Goal: Task Accomplishment & Management: Manage account settings

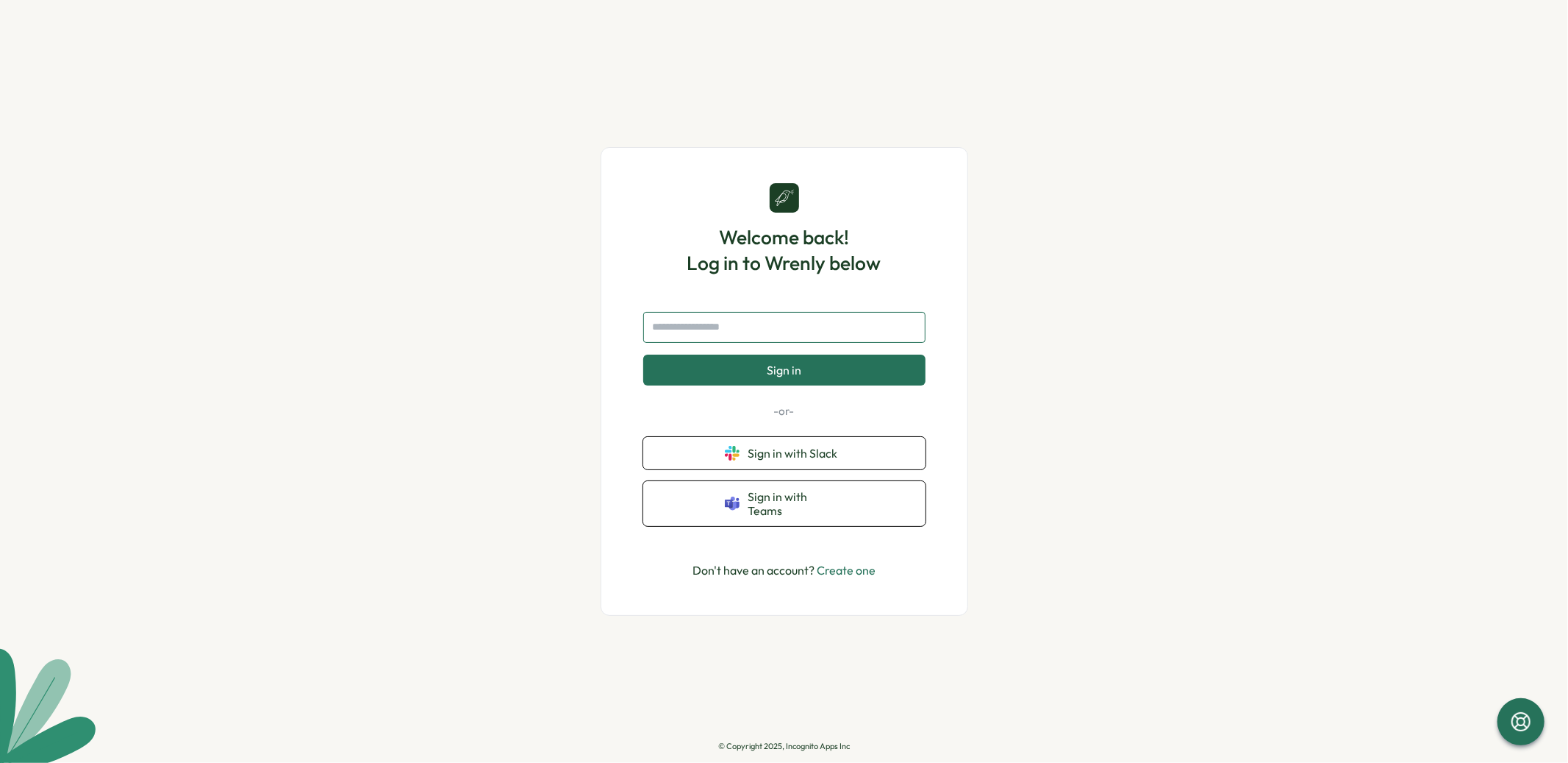
click at [724, 340] on input "text" at bounding box center [784, 327] width 282 height 31
click at [713, 456] on button "Sign in with Slack" at bounding box center [784, 453] width 282 height 32
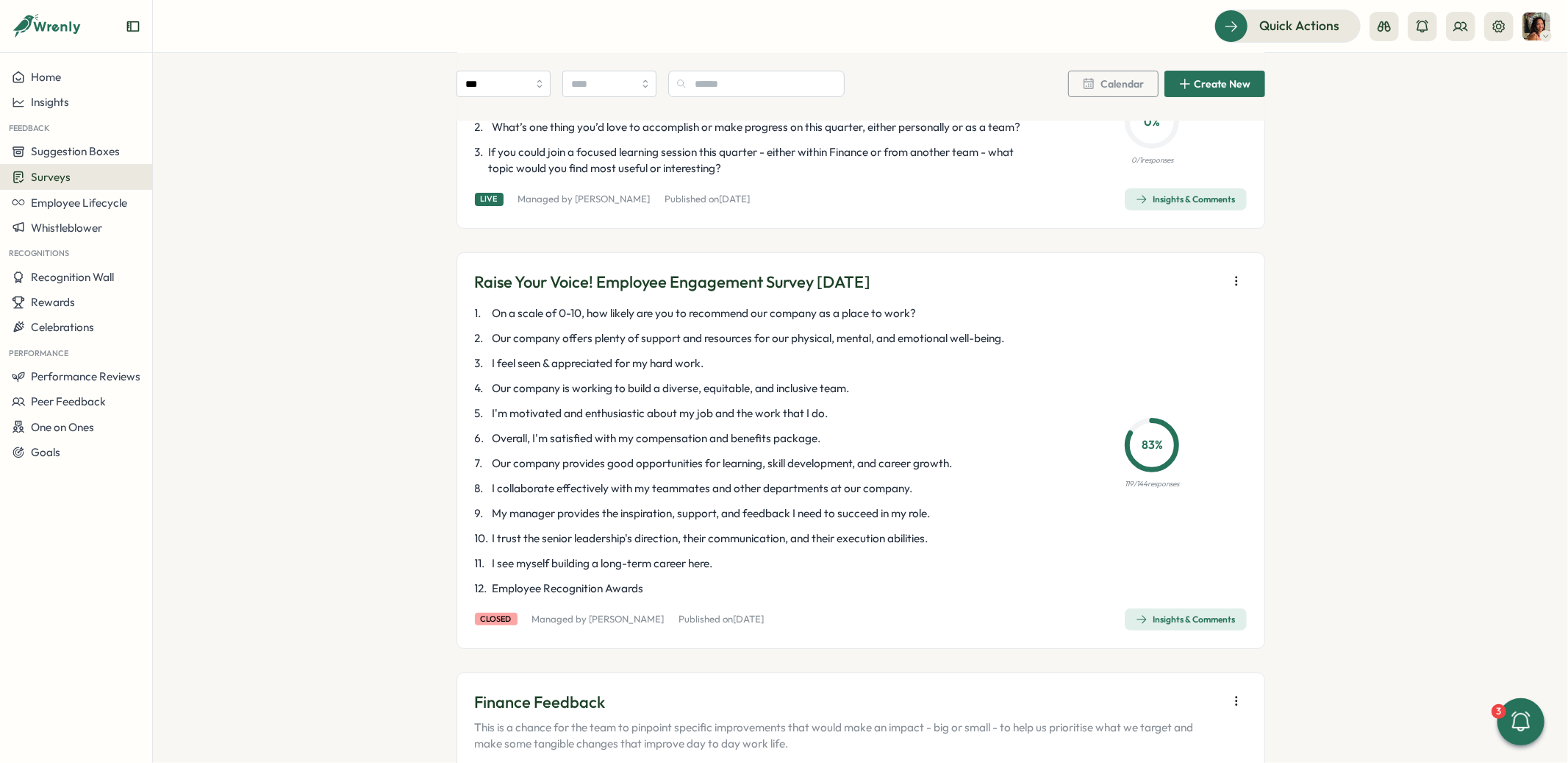
scroll to position [193, 0]
click at [53, 374] on span "Performance Reviews" at bounding box center [85, 376] width 110 height 14
drag, startPoint x: 276, startPoint y: 349, endPoint x: 257, endPoint y: 348, distance: 19.0
click at [275, 349] on div "Reviews Insights Create New Review" at bounding box center [213, 376] width 151 height 103
click at [251, 349] on div "Reviews" at bounding box center [212, 348] width 114 height 16
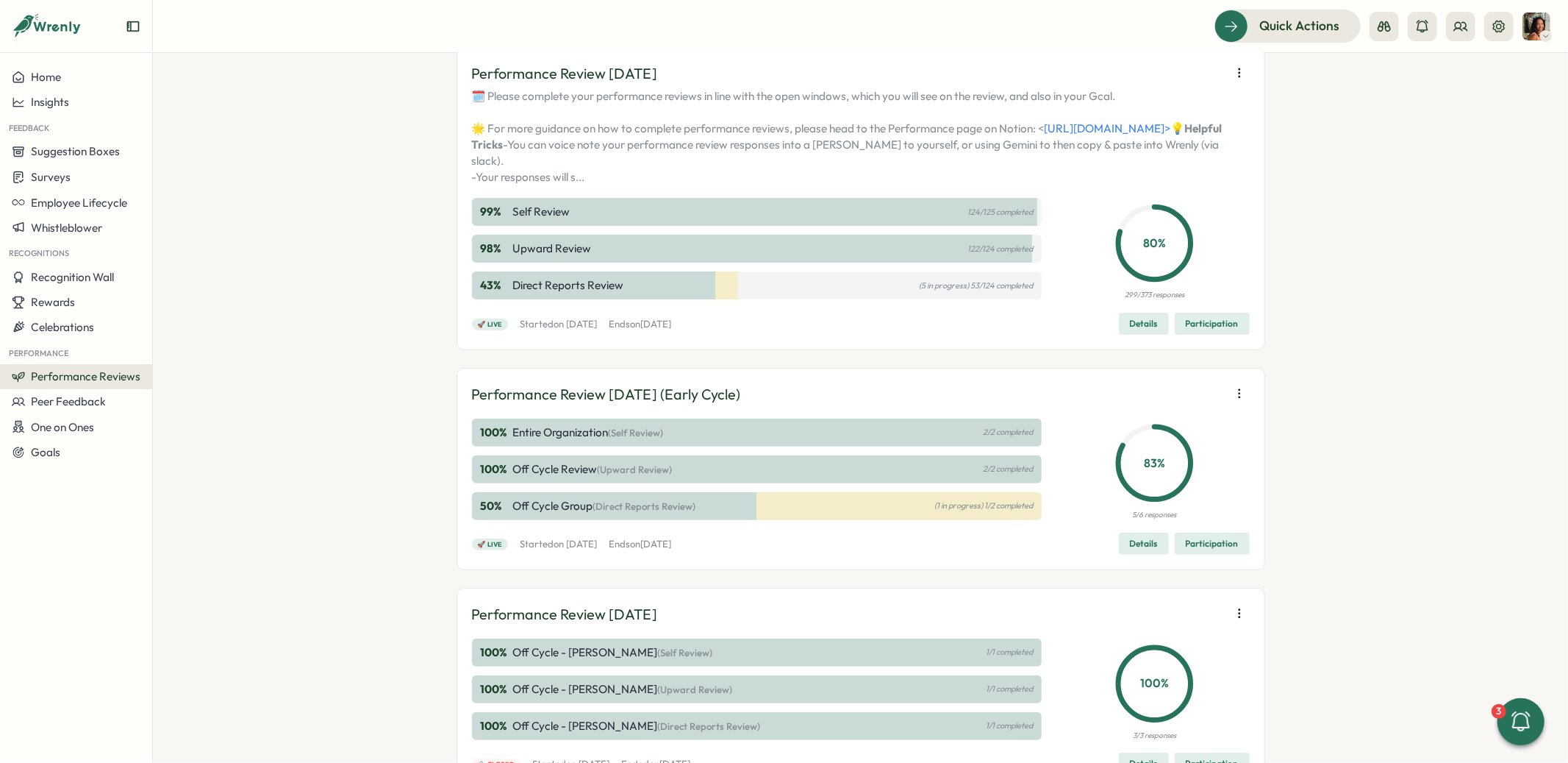
scroll to position [181, 0]
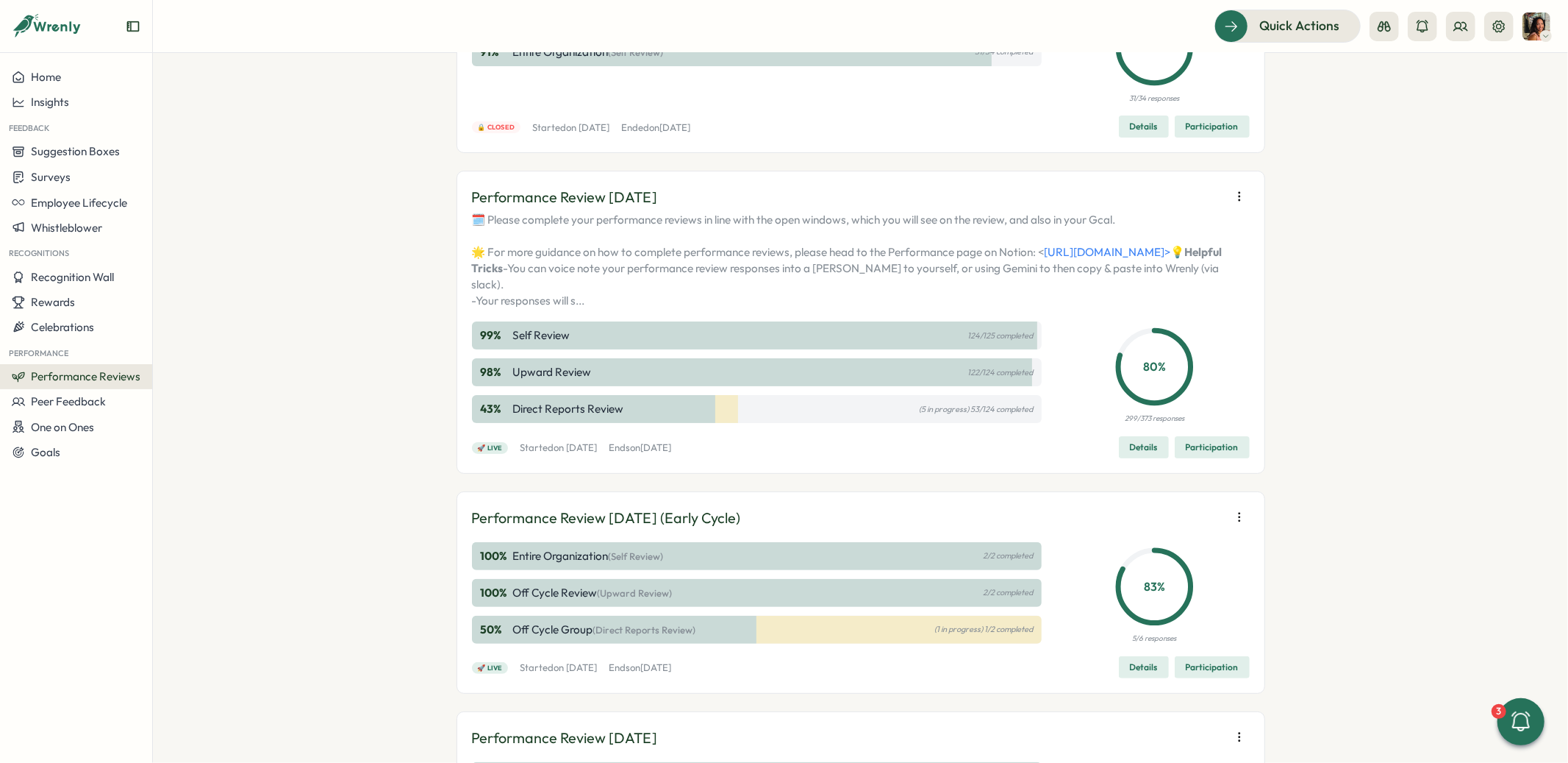
click at [1214, 458] on span "Participation" at bounding box center [1212, 447] width 53 height 21
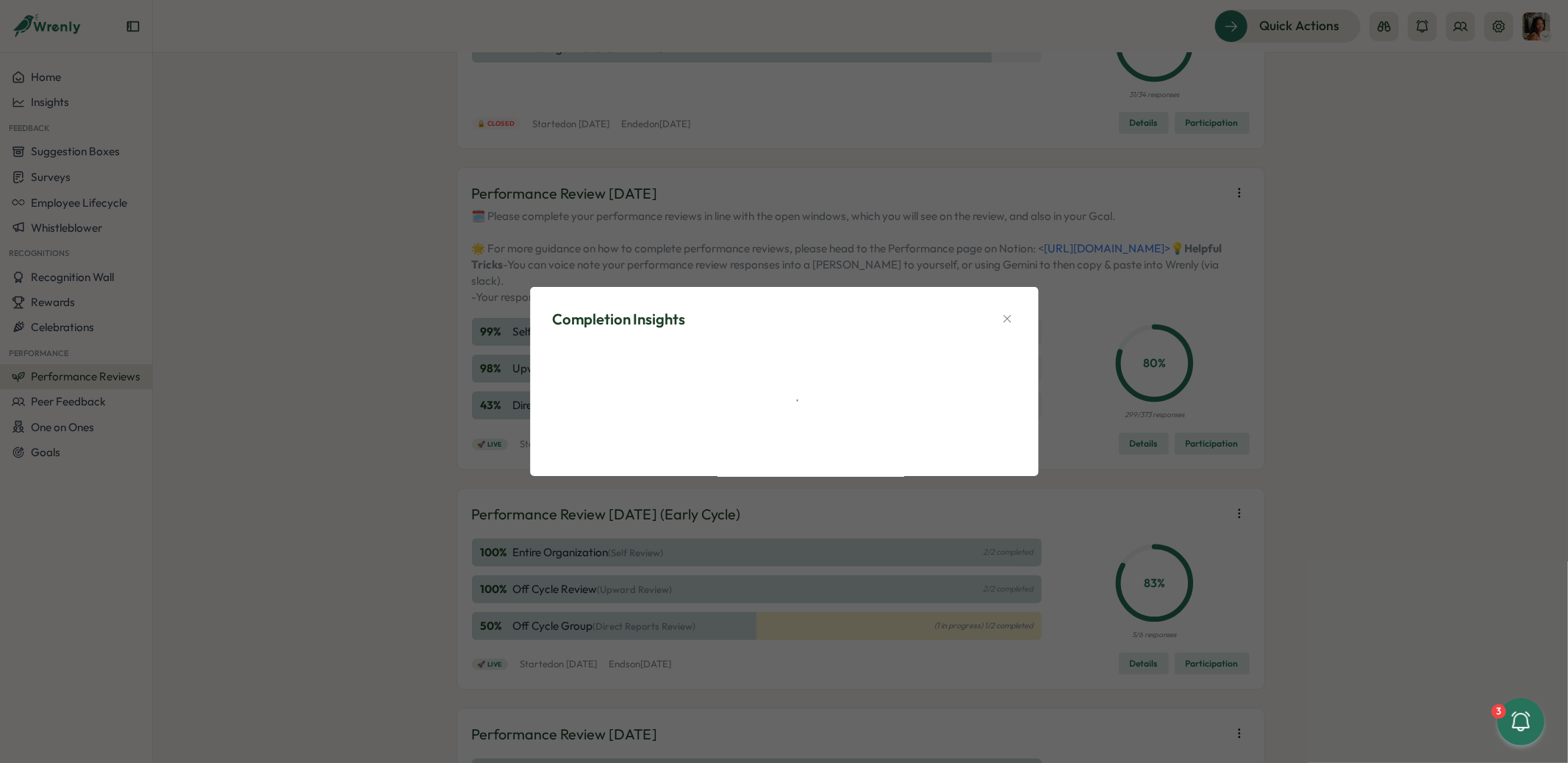
scroll to position [179, 0]
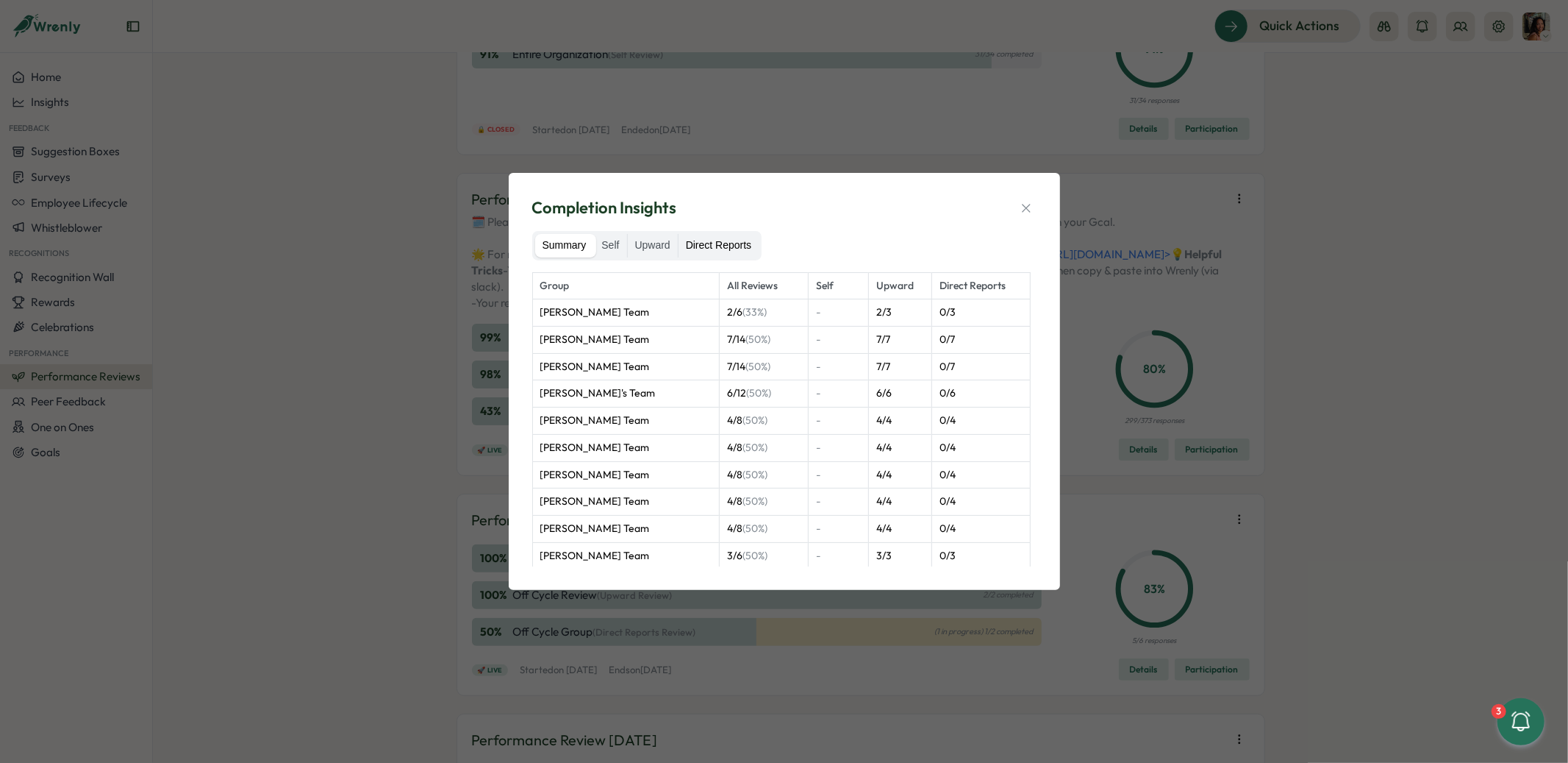
click at [759, 244] on label "Direct Reports" at bounding box center [718, 245] width 80 height 24
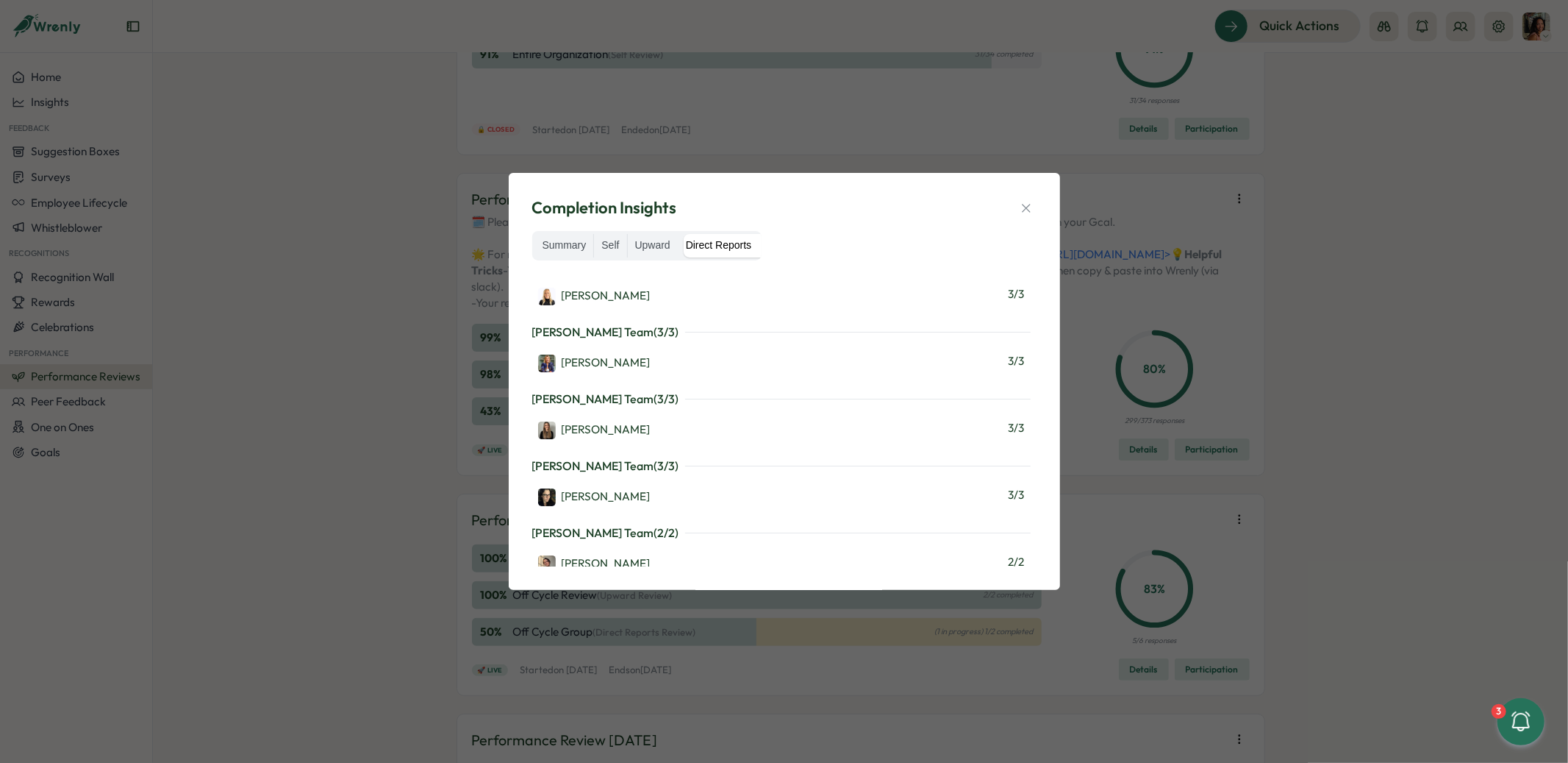
scroll to position [2035, 0]
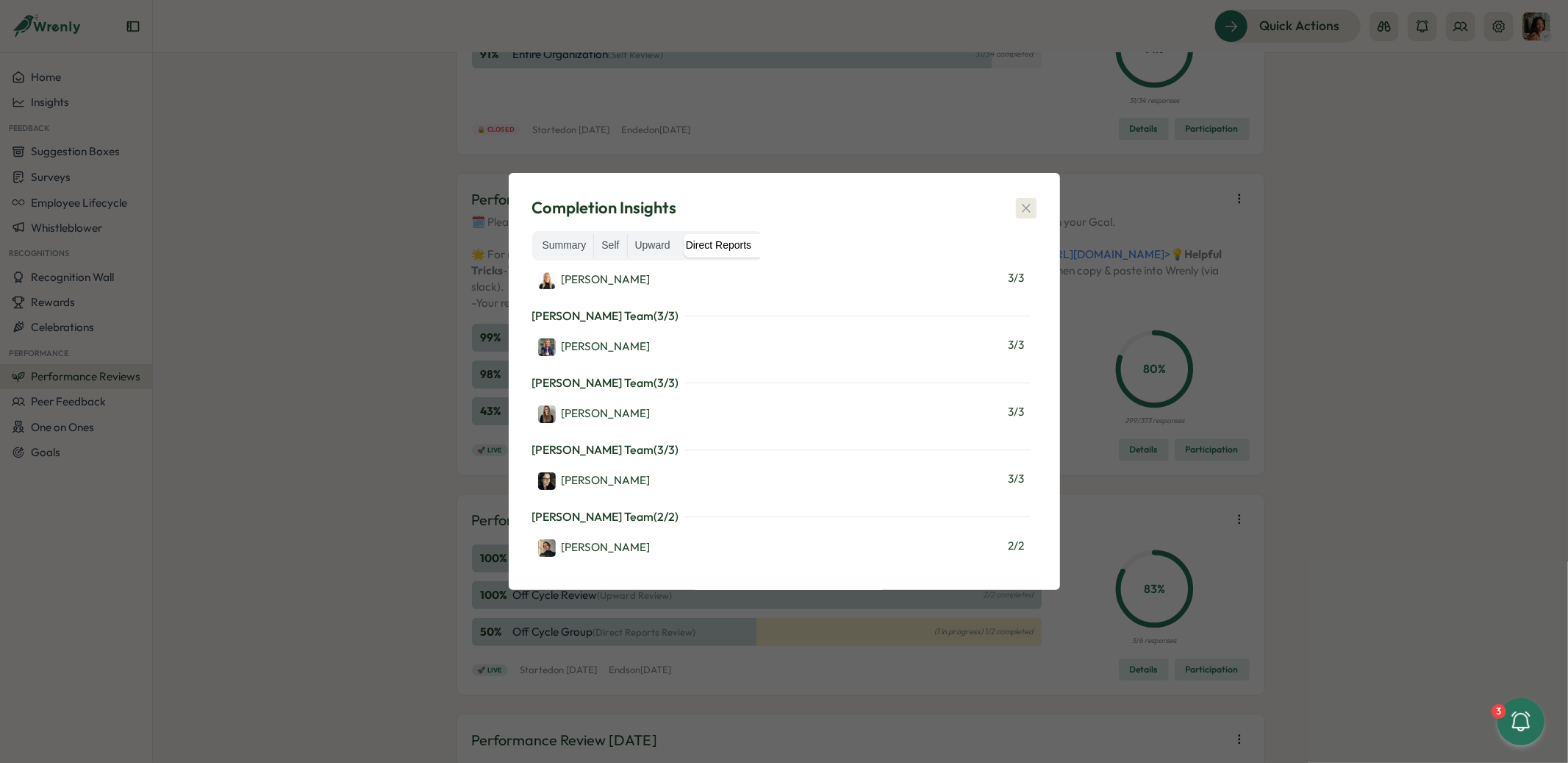
click at [1029, 211] on icon "button" at bounding box center [1026, 207] width 8 height 8
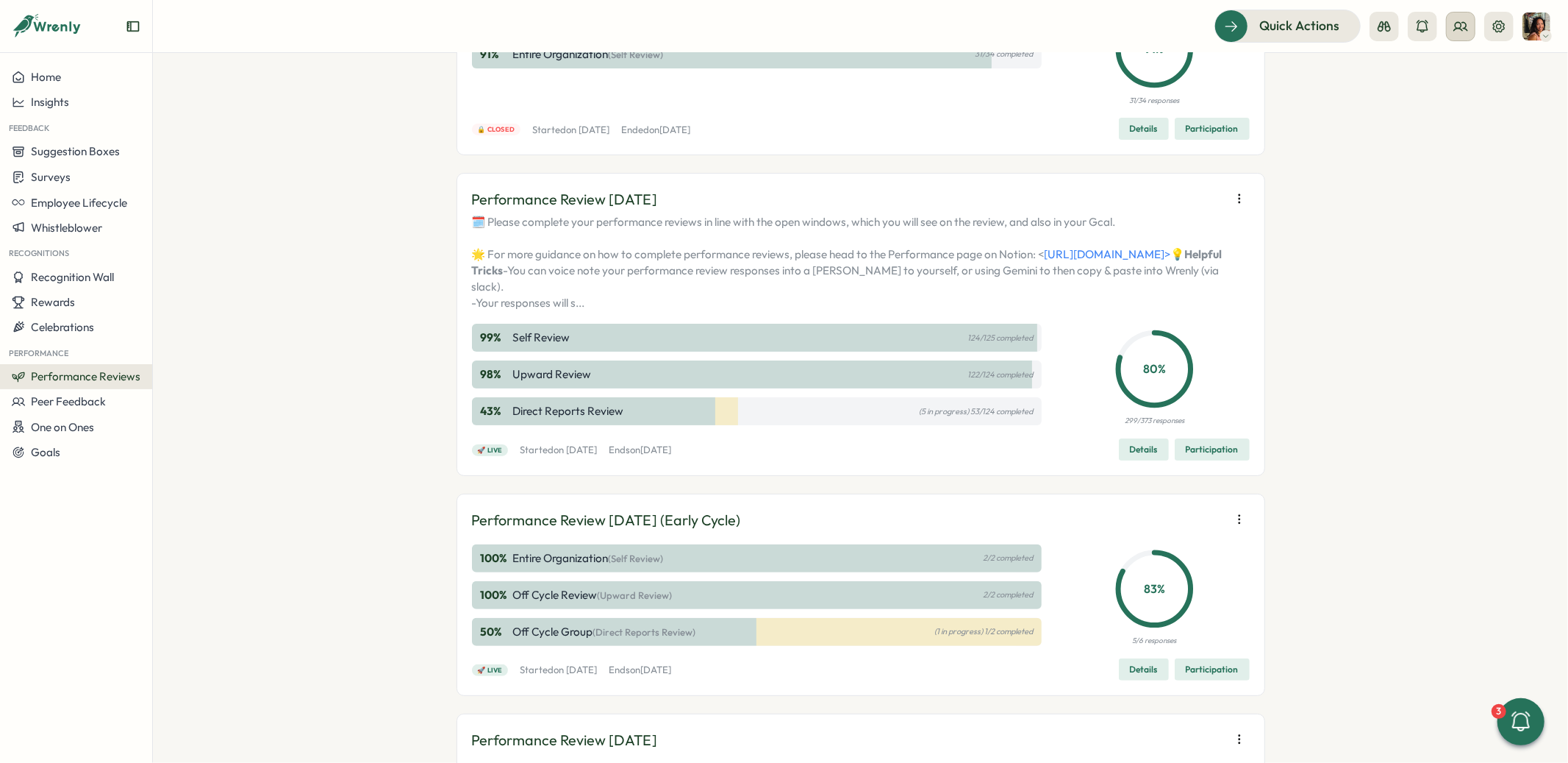
click at [1465, 30] on icon at bounding box center [1460, 27] width 15 height 15
click at [1445, 77] on div "Org Members" at bounding box center [1461, 73] width 93 height 16
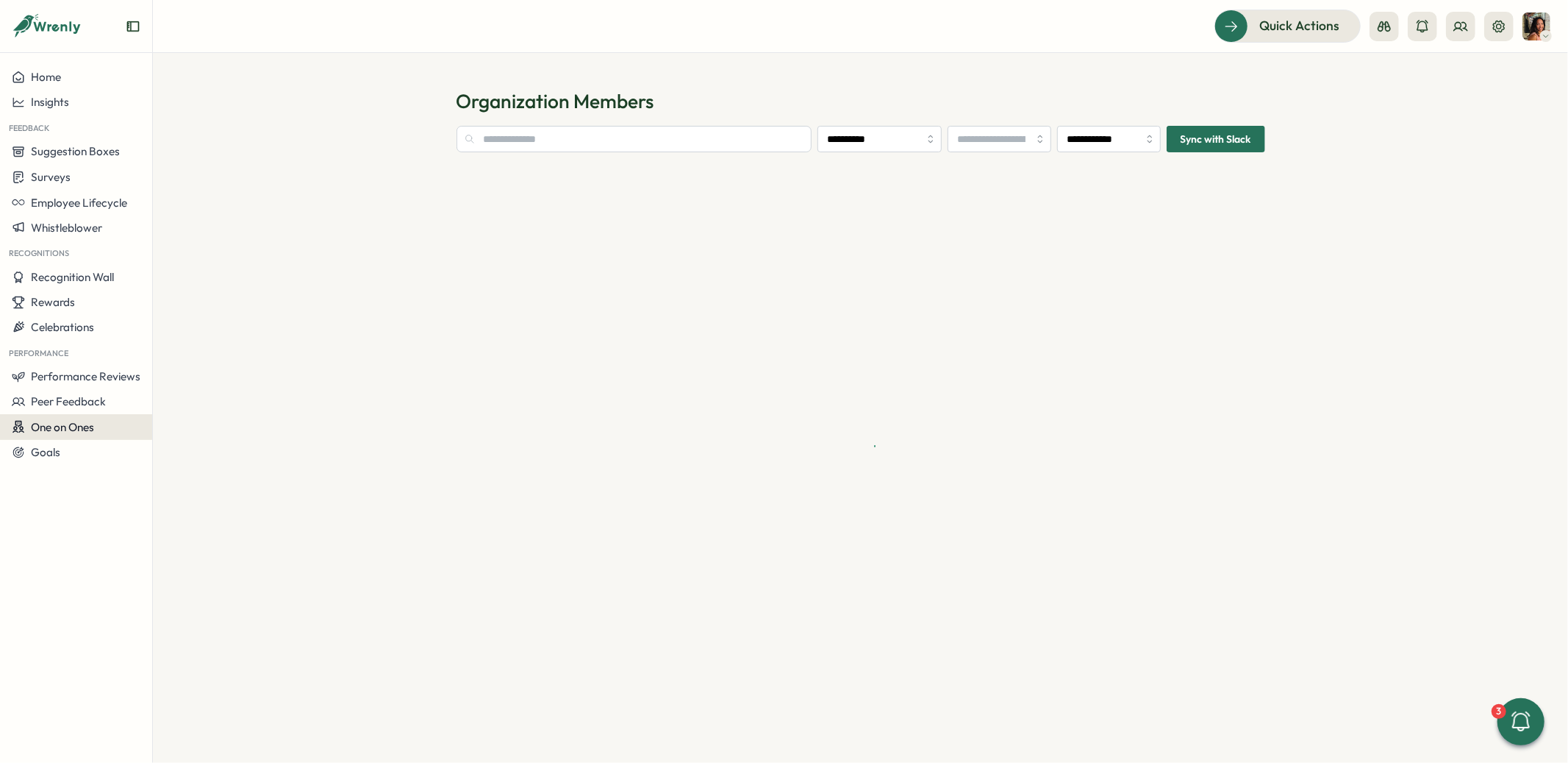
type input "**********"
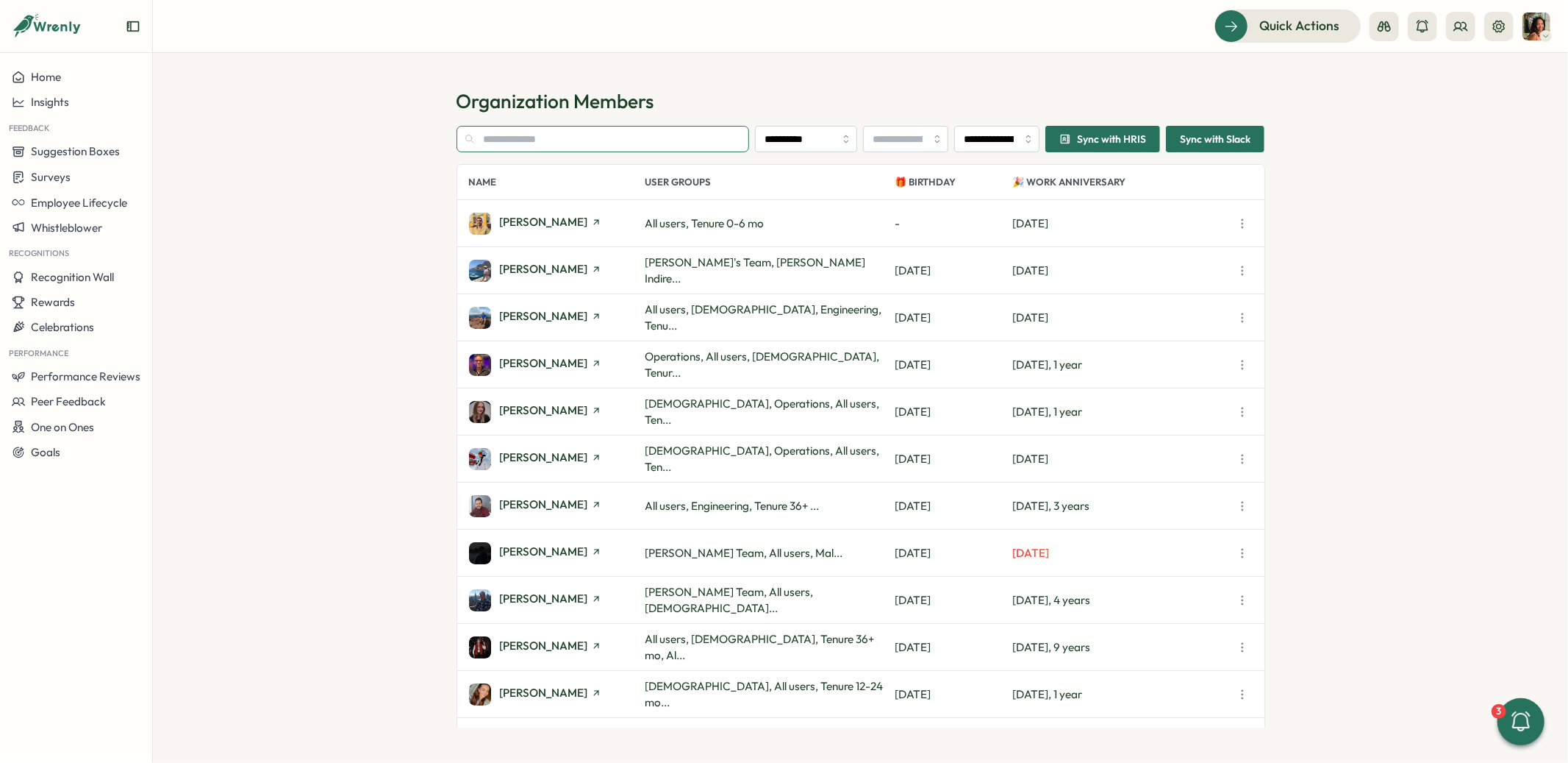
click at [525, 141] on input "text" at bounding box center [603, 139] width 293 height 27
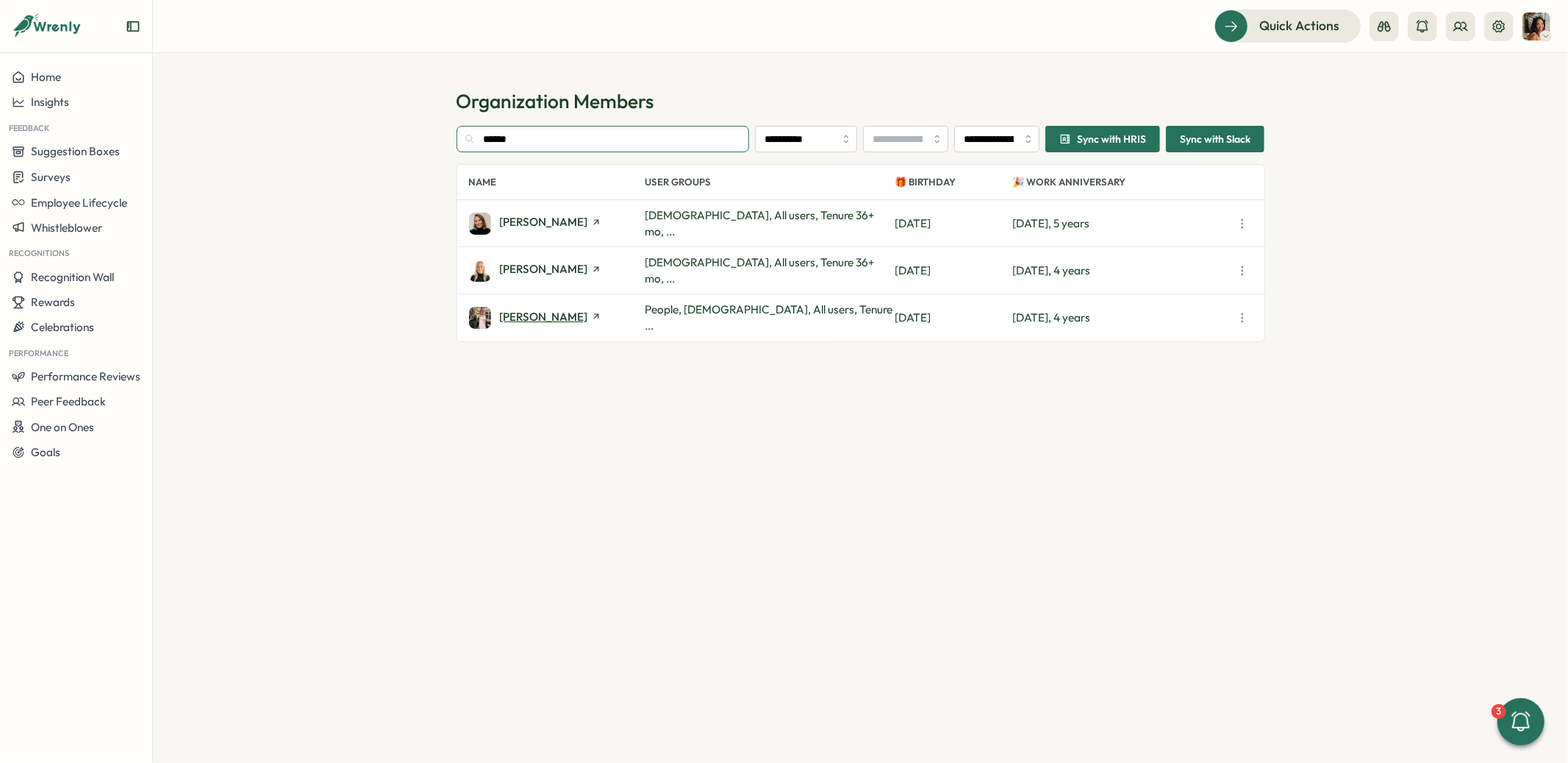
type input "******"
click at [556, 320] on span "[PERSON_NAME]" at bounding box center [544, 316] width 88 height 11
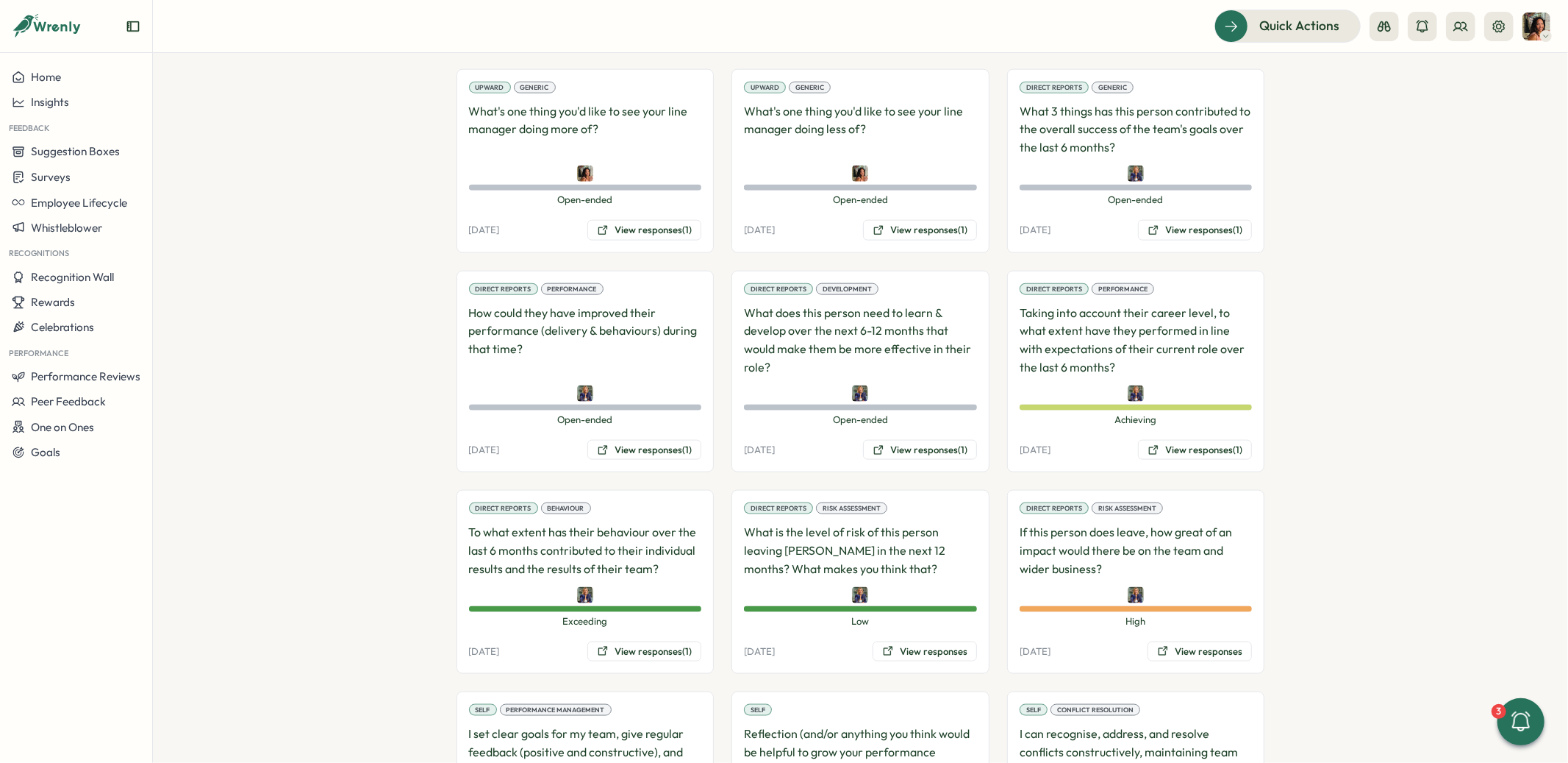
scroll to position [1435, 0]
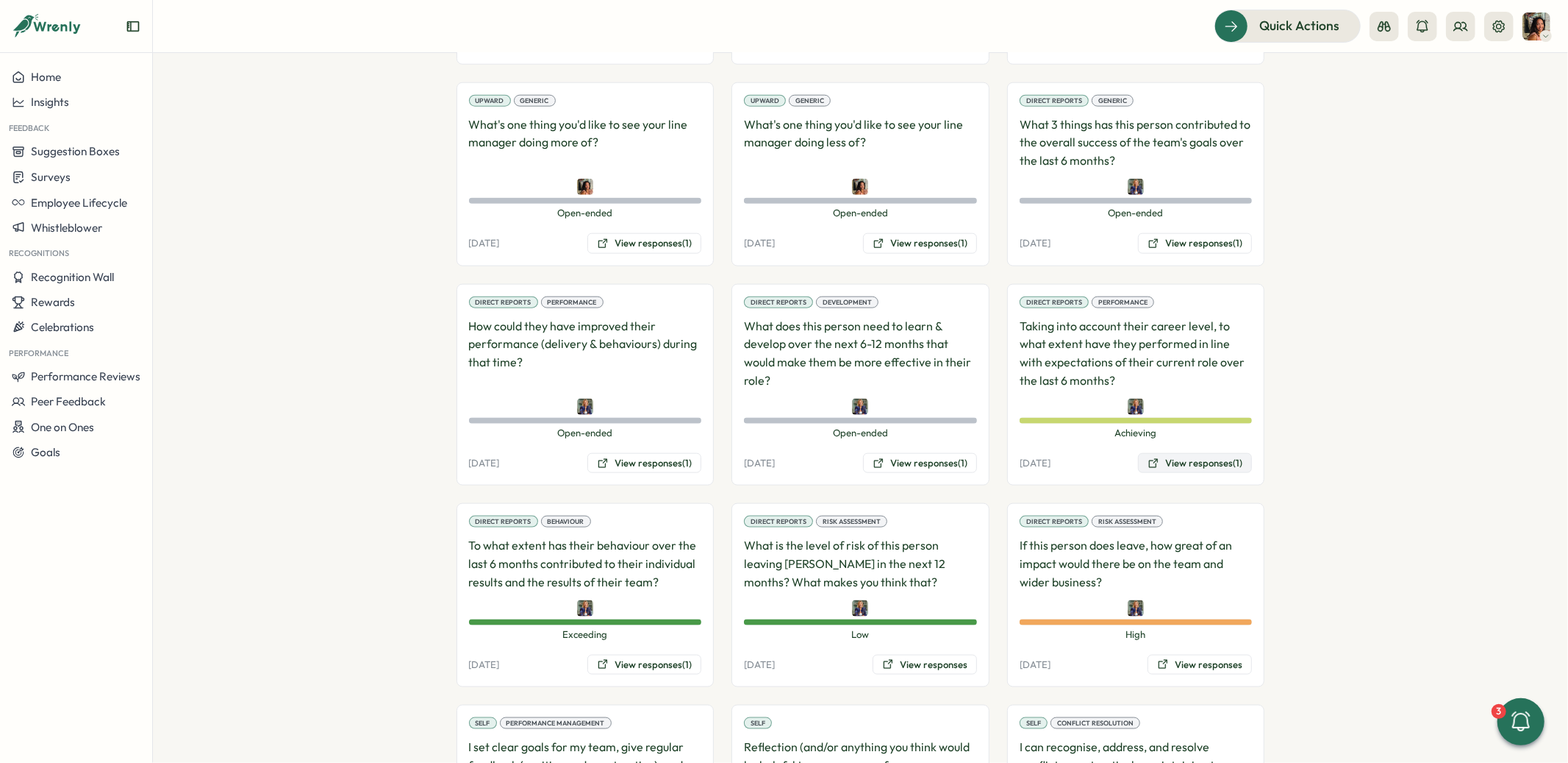
click at [1160, 453] on button "View responses (1)" at bounding box center [1194, 464] width 114 height 21
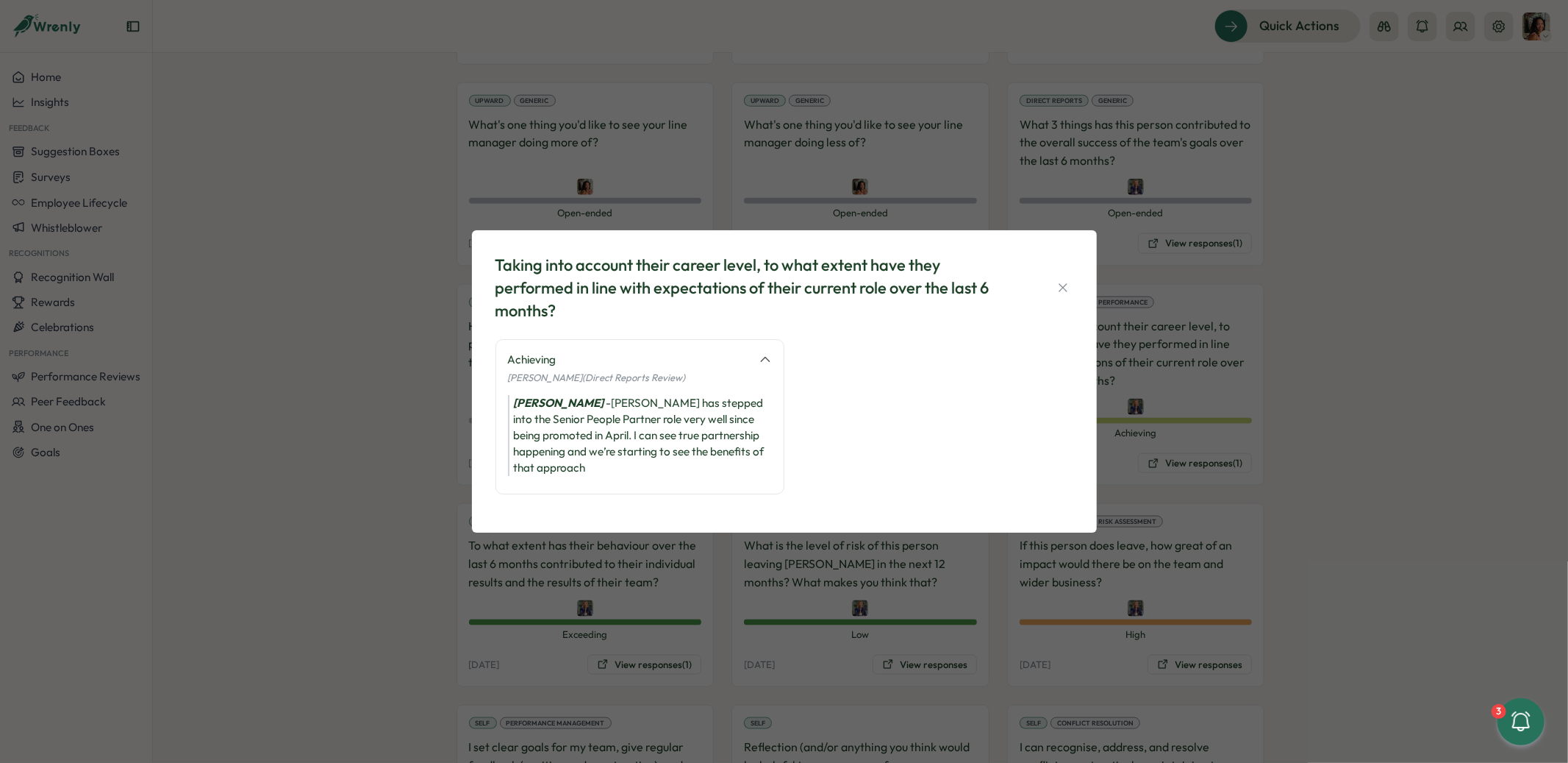
click at [379, 423] on div "Taking into account their career level, to what extent have they performed in l…" at bounding box center [784, 381] width 1568 height 763
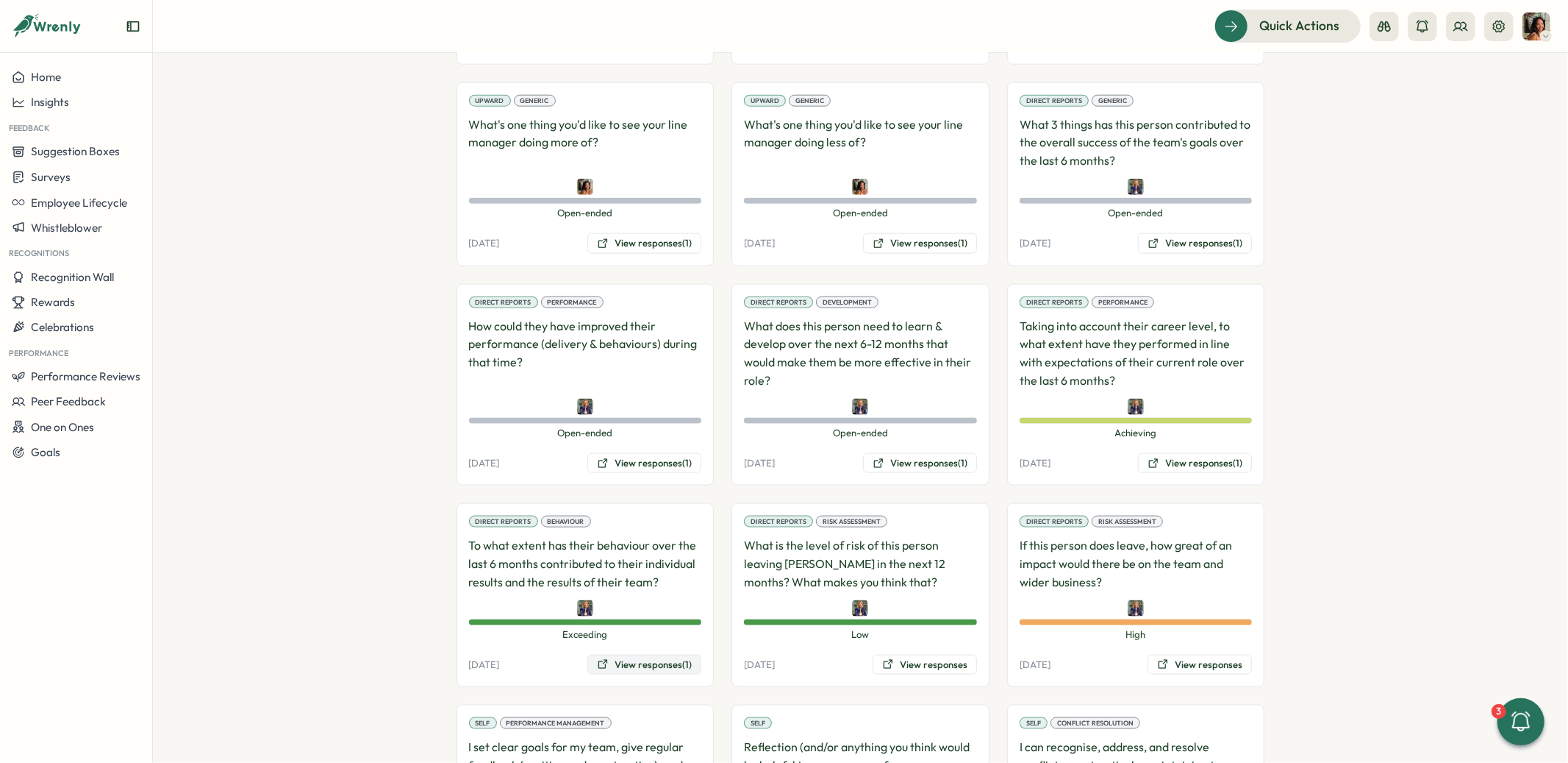
click at [636, 655] on button "View responses (1)" at bounding box center [644, 665] width 114 height 21
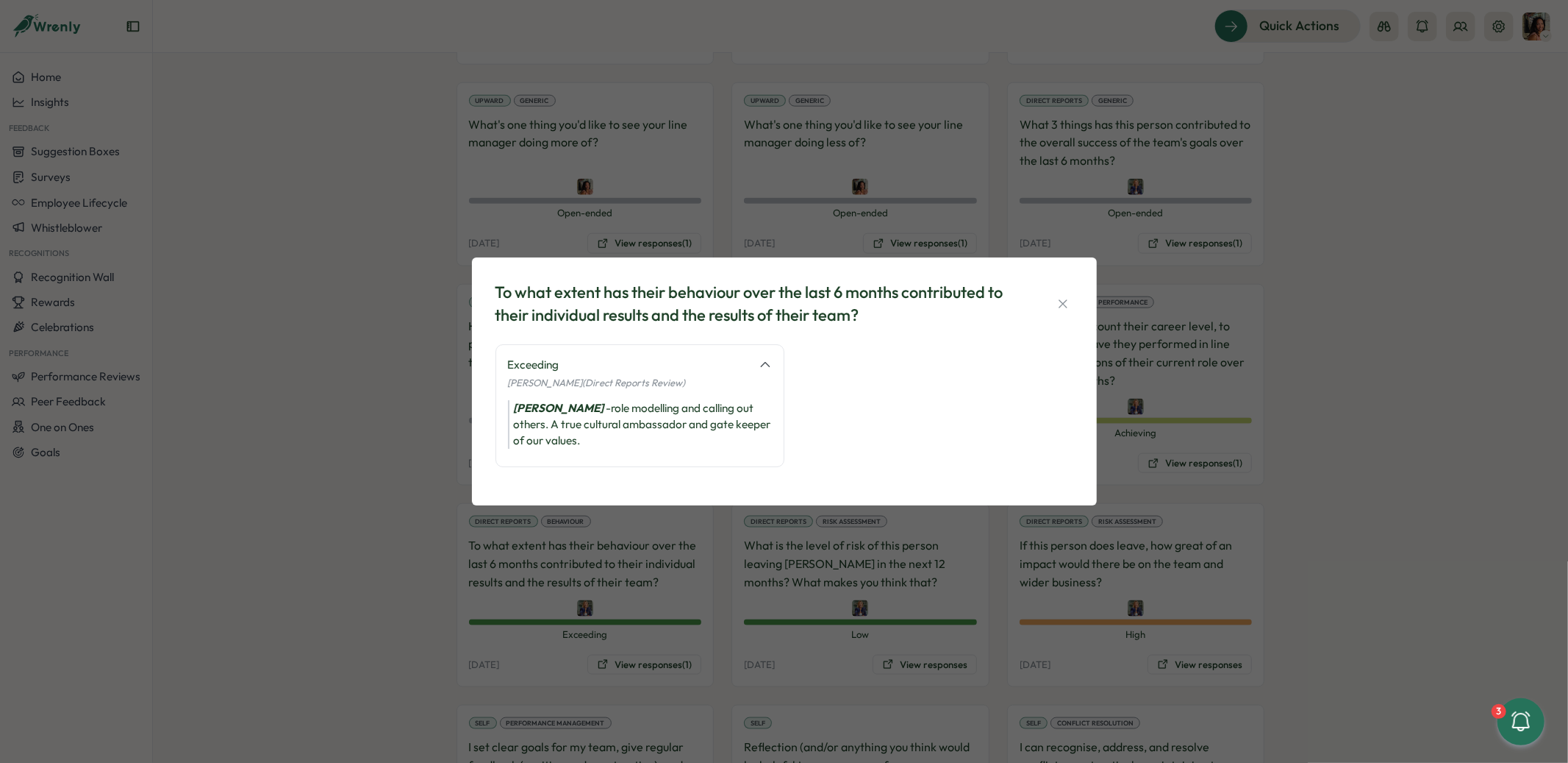
drag, startPoint x: 392, startPoint y: 422, endPoint x: 427, endPoint y: 405, distance: 38.9
click at [392, 423] on div "To what extent has their behaviour over the last 6 months contributed to their …" at bounding box center [784, 381] width 1568 height 763
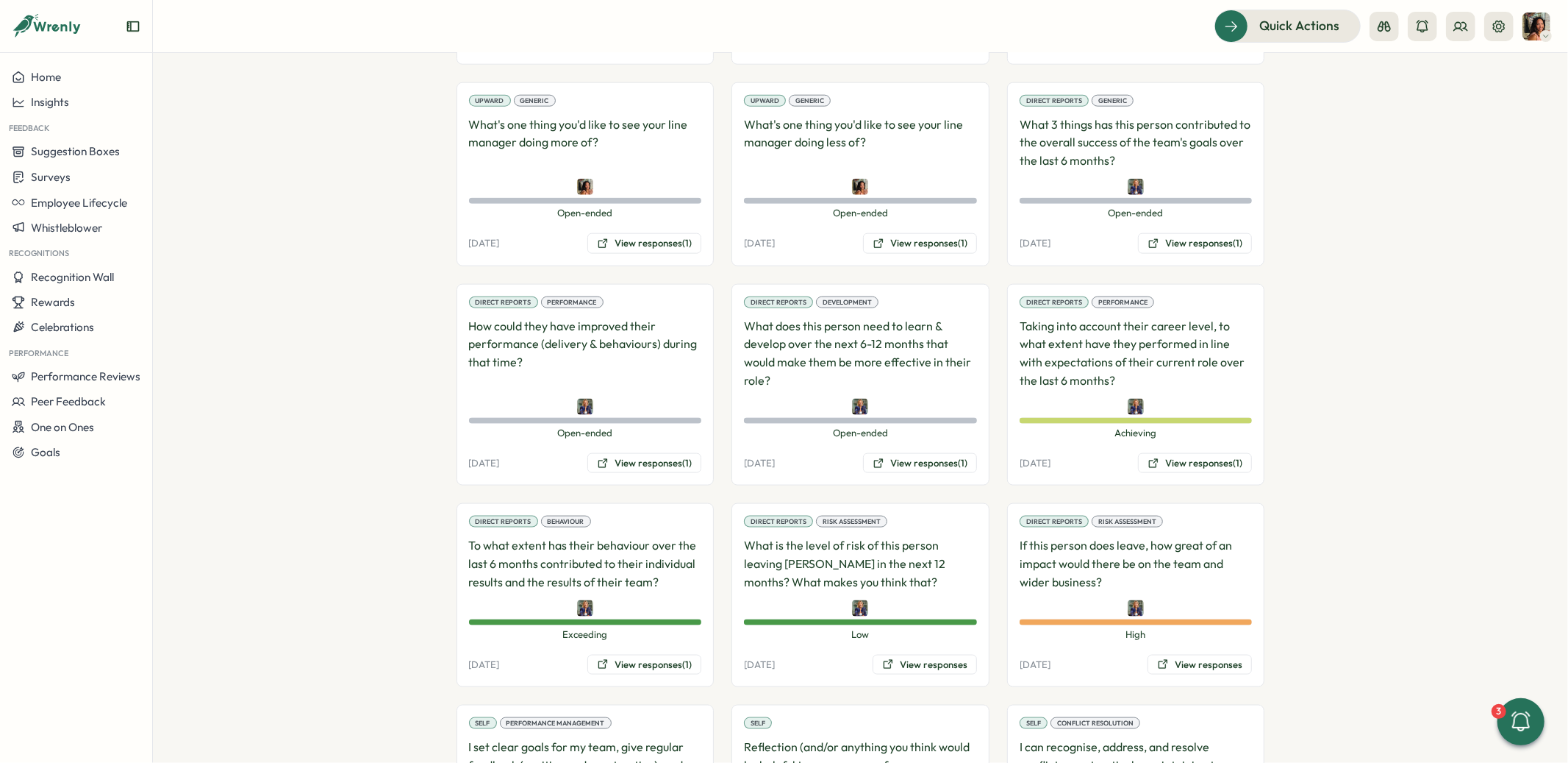
click at [1189, 209] on div "Direct Reports Generic What 3 things has this person contributed to the overall…" at bounding box center [1136, 174] width 258 height 184
click at [1189, 233] on button "View responses (1)" at bounding box center [1194, 243] width 114 height 21
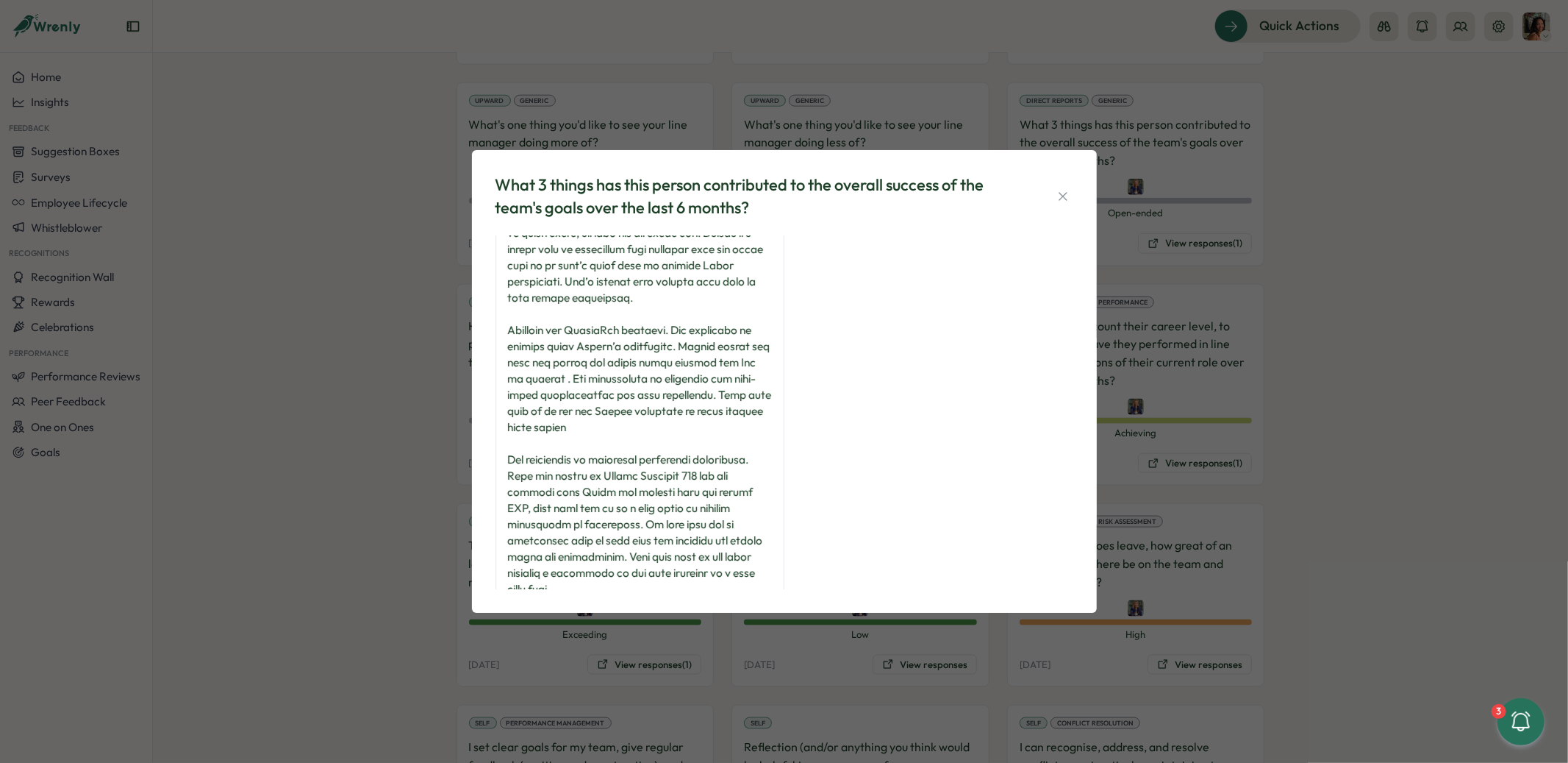
scroll to position [118, 0]
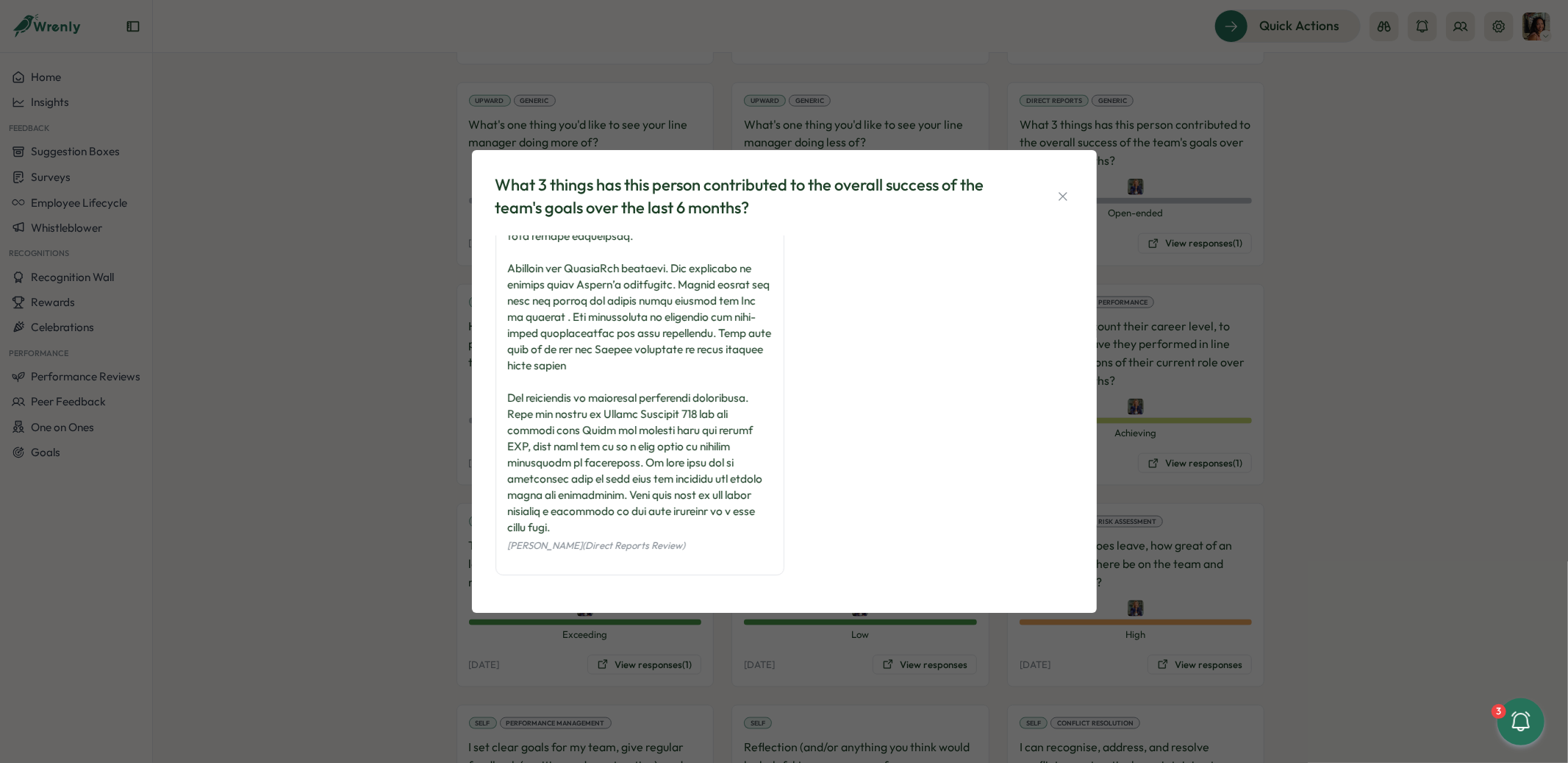
click at [334, 293] on div "What 3 things has this person contributed to the overall success of the team's …" at bounding box center [784, 381] width 1568 height 763
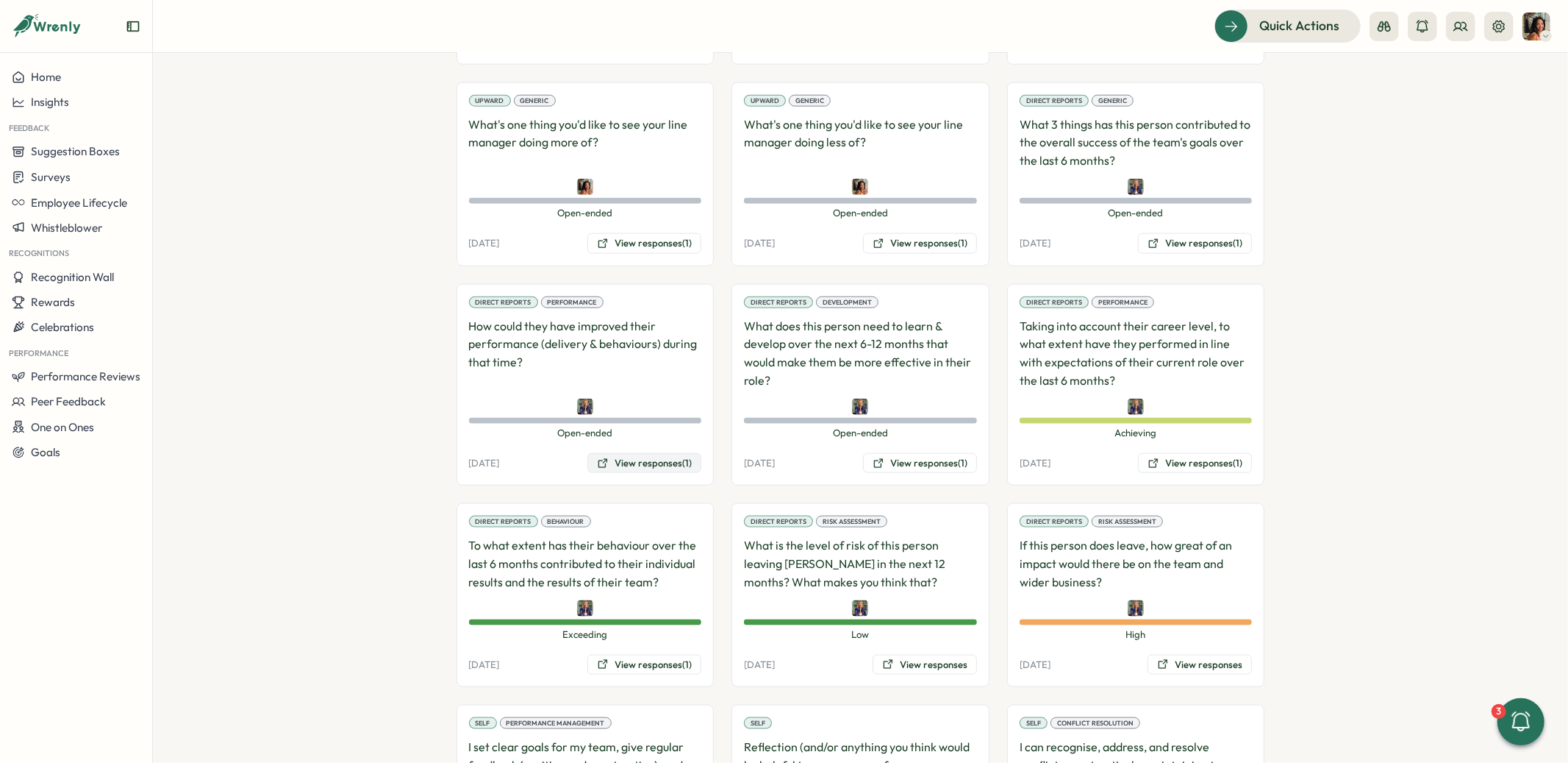
click at [625, 453] on button "View responses (1)" at bounding box center [644, 464] width 114 height 21
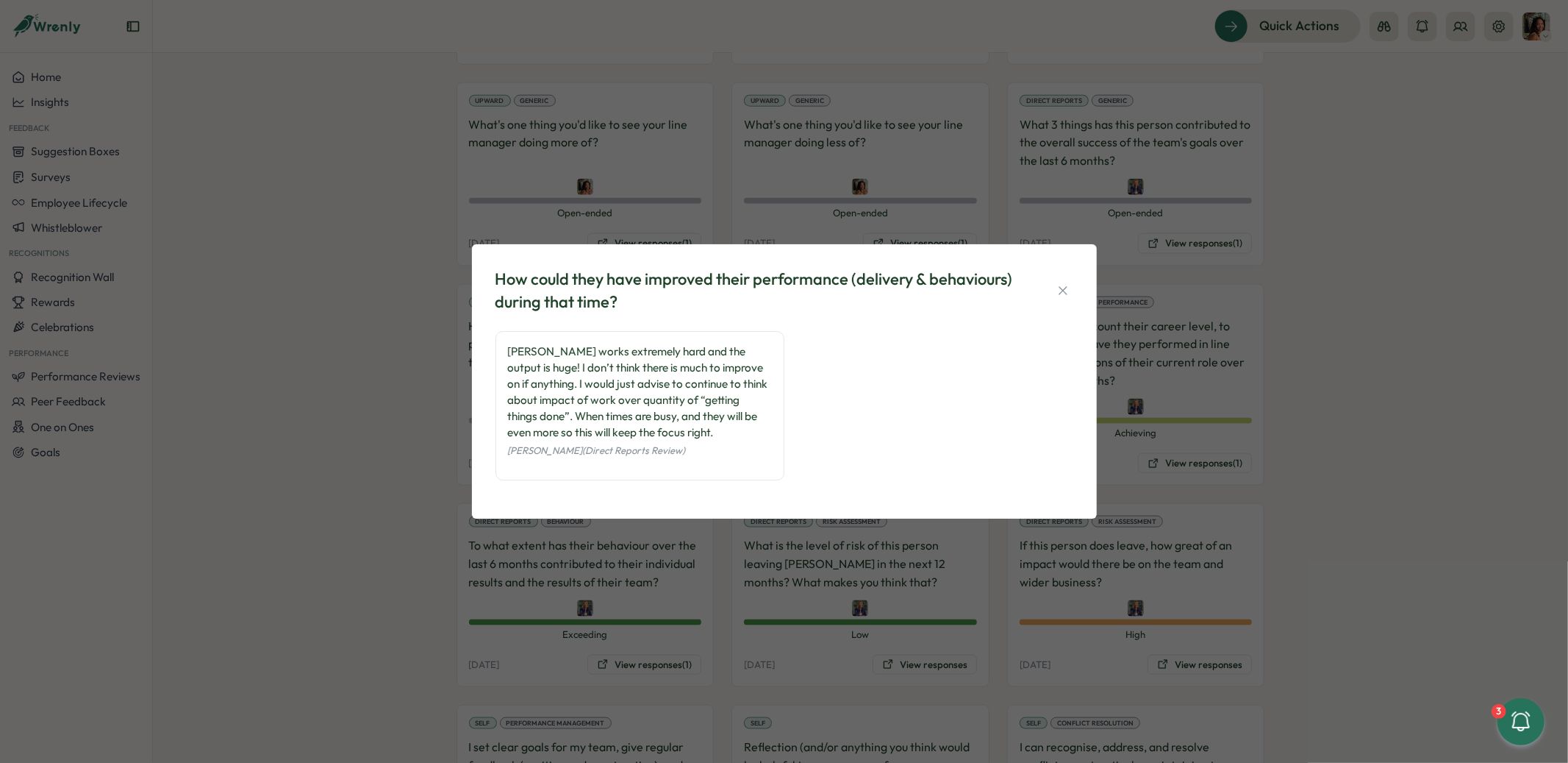
click at [416, 341] on div "How could they have improved their performance (delivery & behaviours) during t…" at bounding box center [784, 381] width 1568 height 763
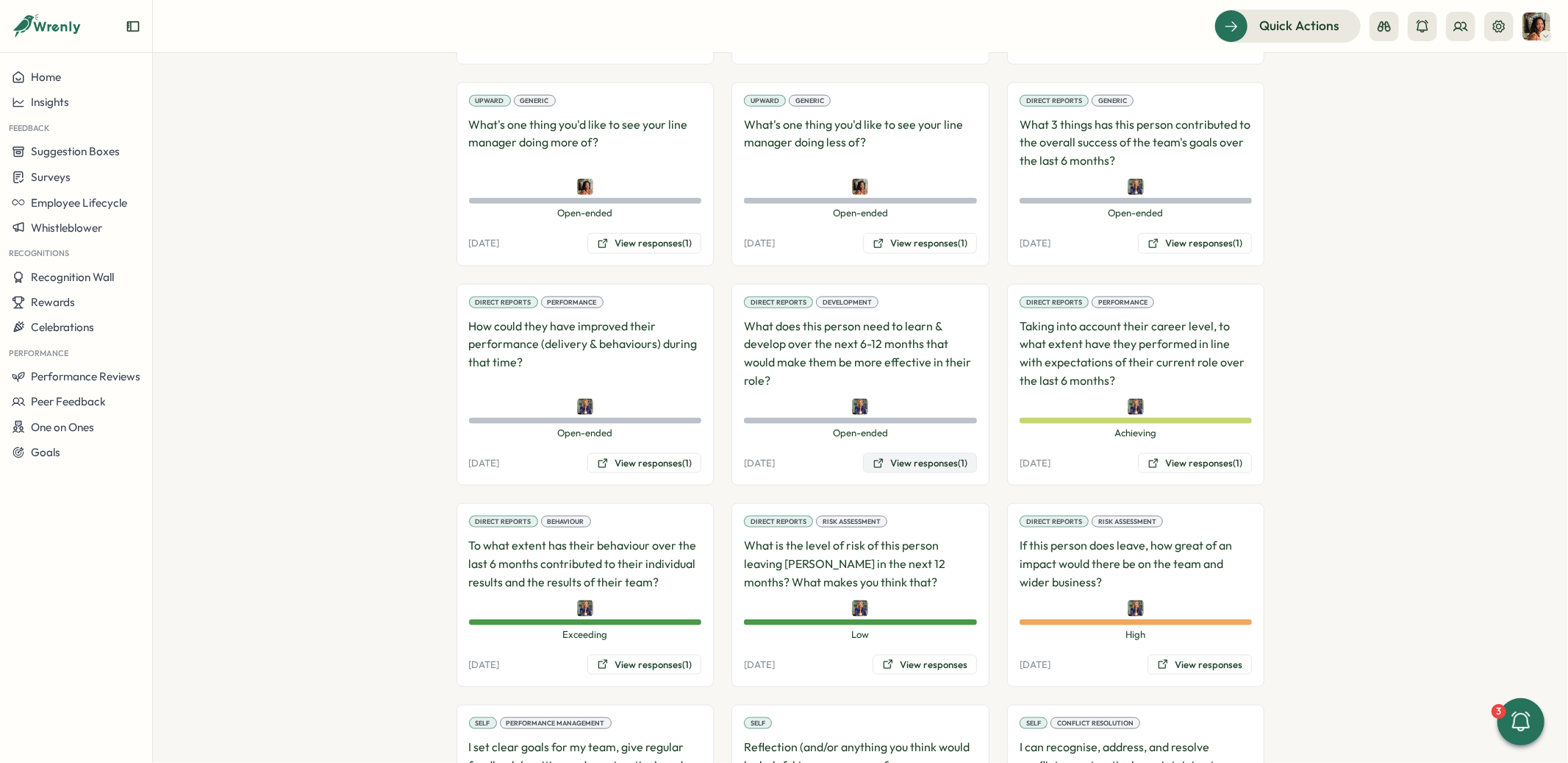
click at [900, 453] on button "View responses (1)" at bounding box center [920, 464] width 114 height 21
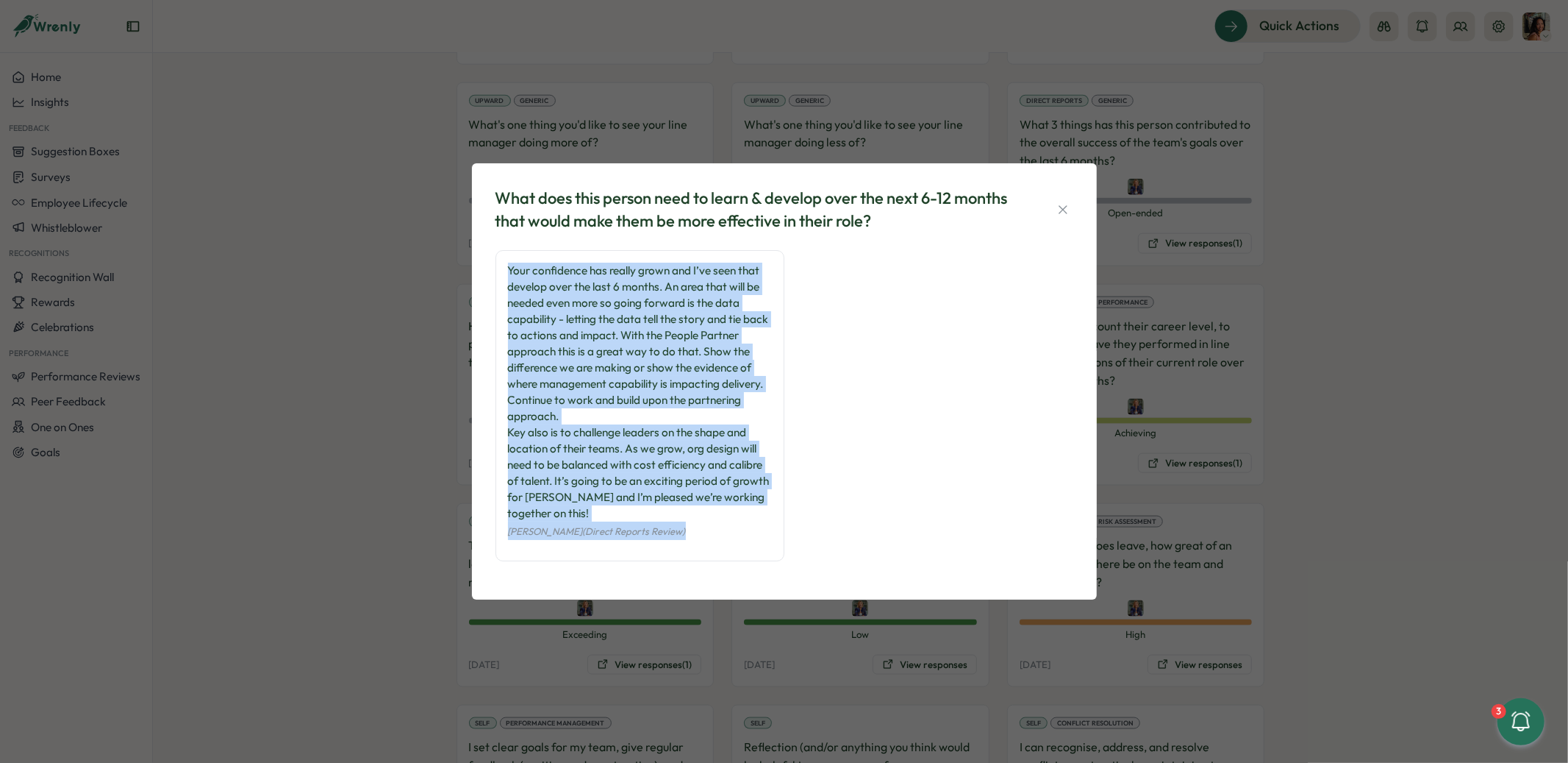
drag, startPoint x: 511, startPoint y: 271, endPoint x: 660, endPoint y: 528, distance: 297.1
click at [660, 528] on div "Your confidence has really grown and I’ve seen that develop over the last 6 mon…" at bounding box center [640, 405] width 289 height 311
click at [660, 505] on div "Your confidence has really grown and I’ve seen that develop over the last 6 mon…" at bounding box center [640, 391] width 264 height 259
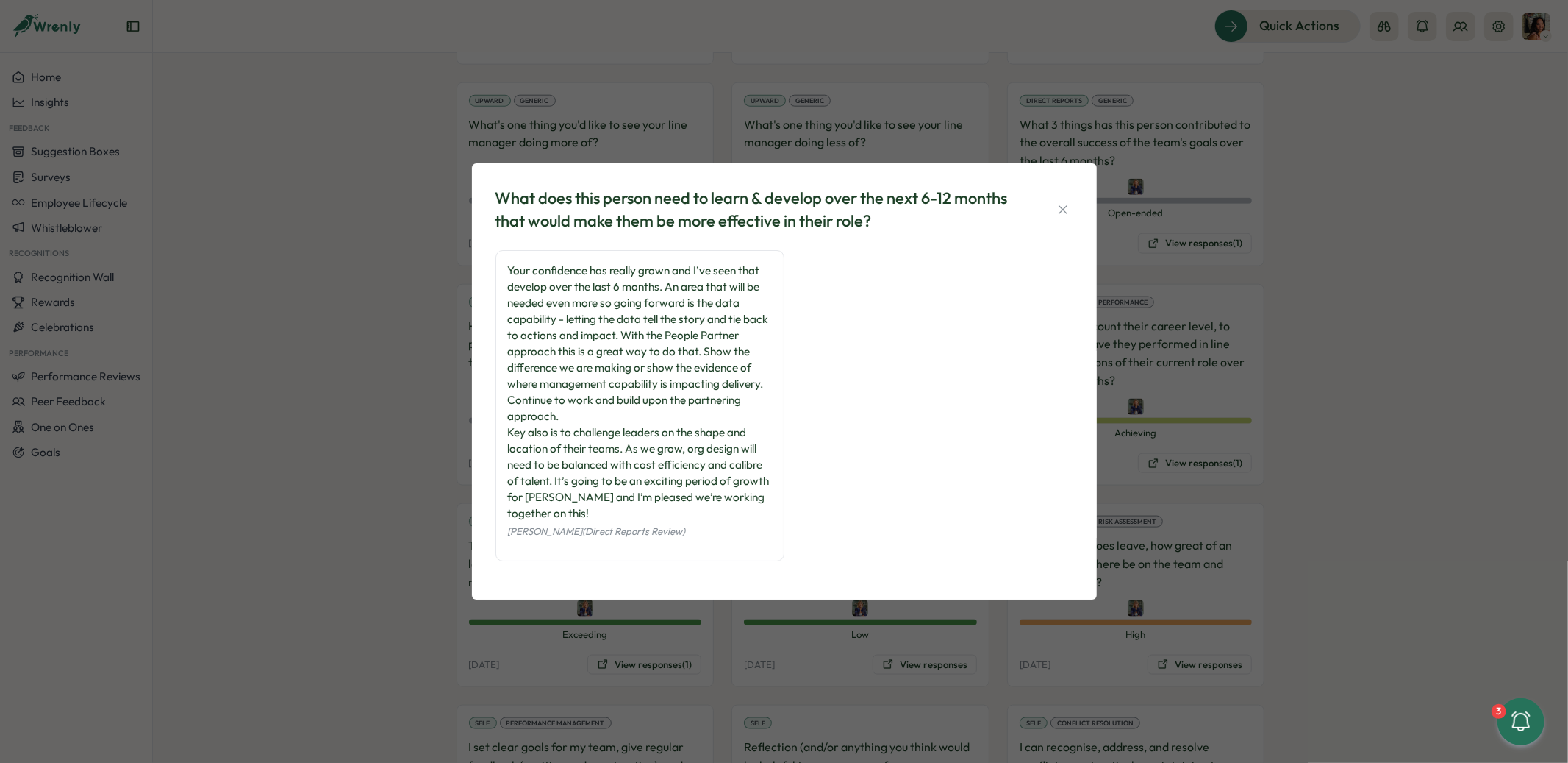
click at [369, 473] on div "What does this person need to learn & develop over the next 6-12 months that wo…" at bounding box center [784, 381] width 1568 height 763
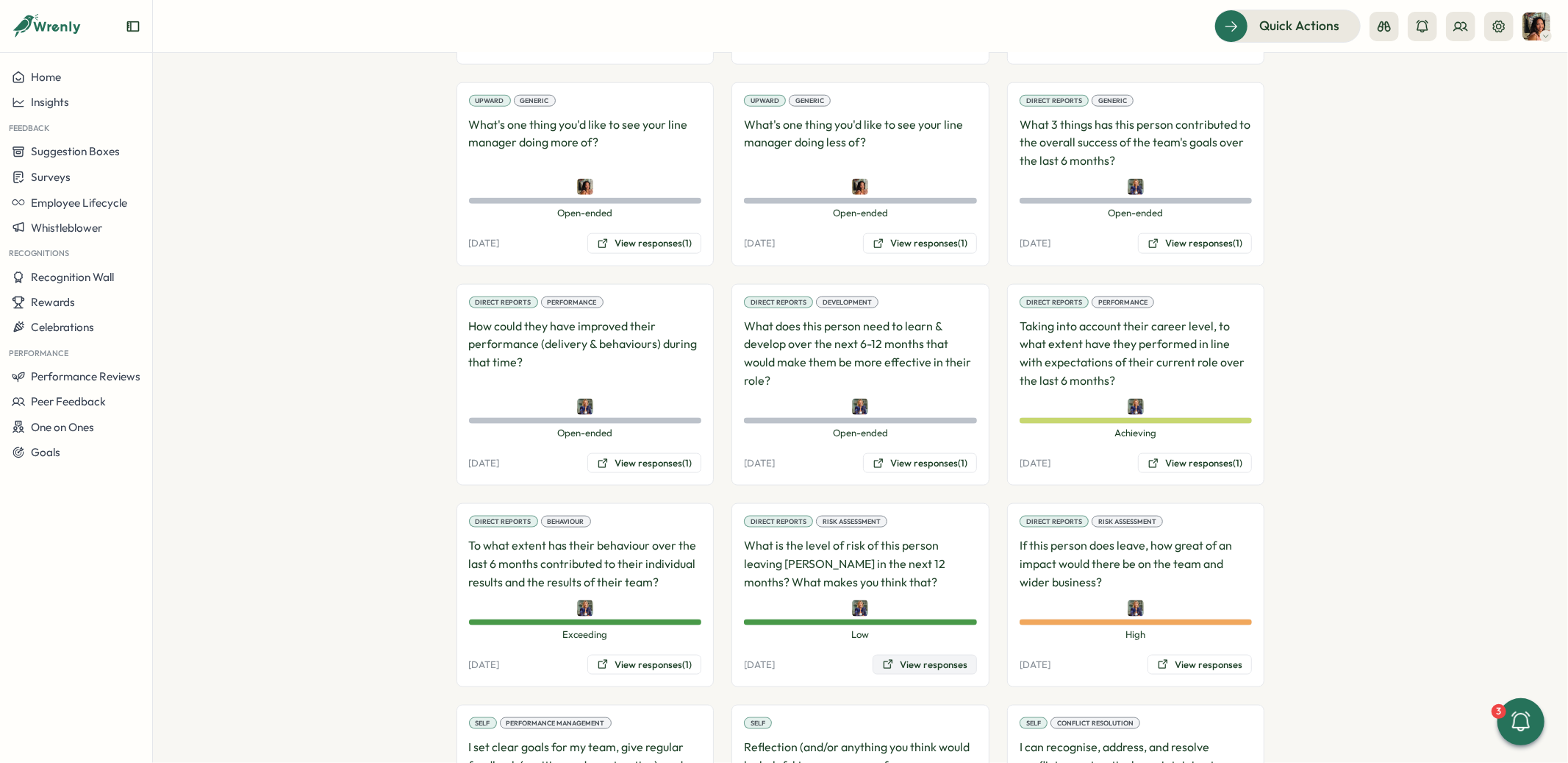
click at [877, 655] on button "View responses" at bounding box center [925, 665] width 105 height 21
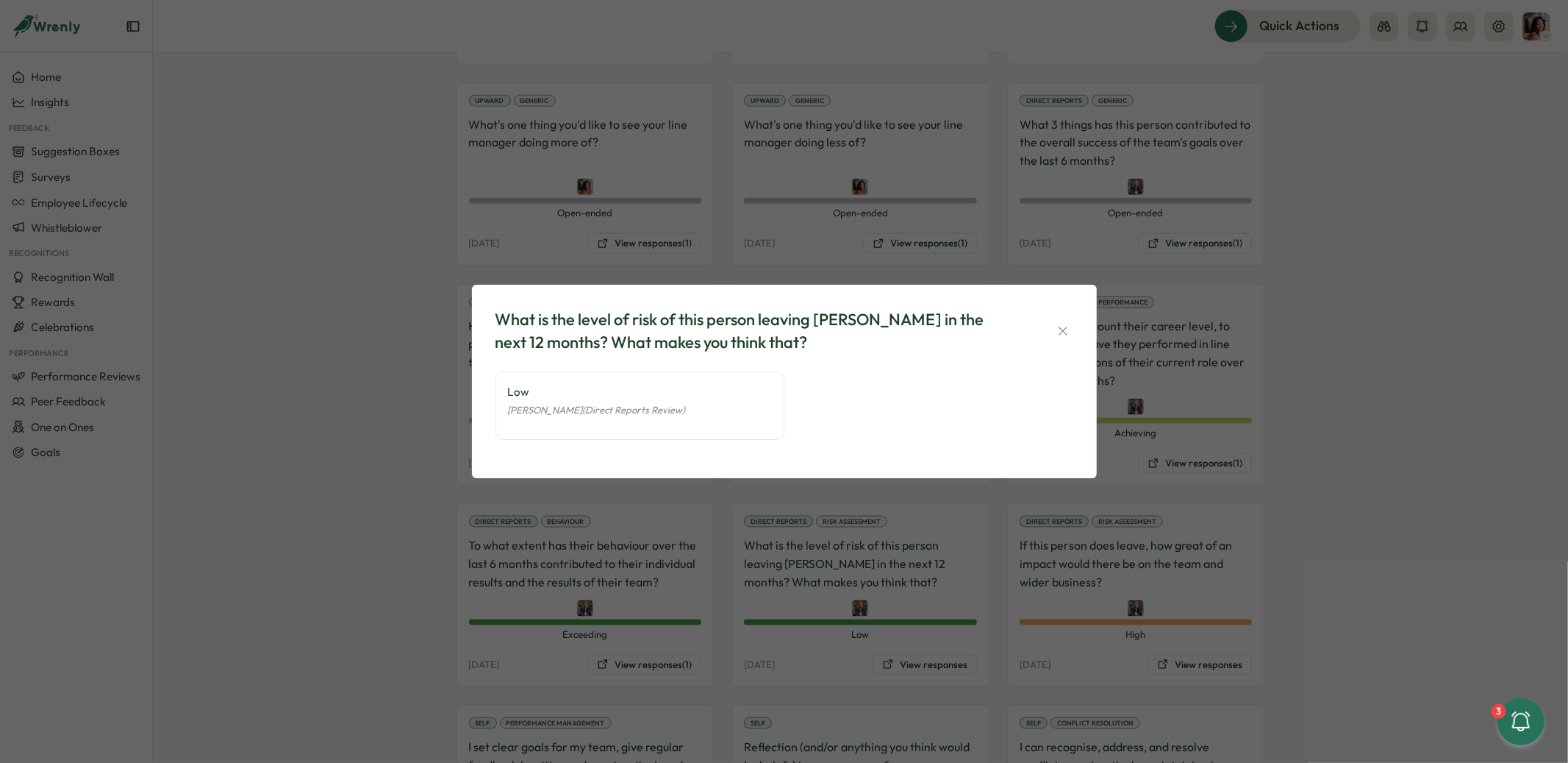
drag, startPoint x: 1086, startPoint y: 604, endPoint x: 1089, endPoint y: 628, distance: 24.2
click at [1086, 605] on div "What is the level of risk of this person leaving Tillo in the next 12 months? W…" at bounding box center [784, 381] width 1568 height 763
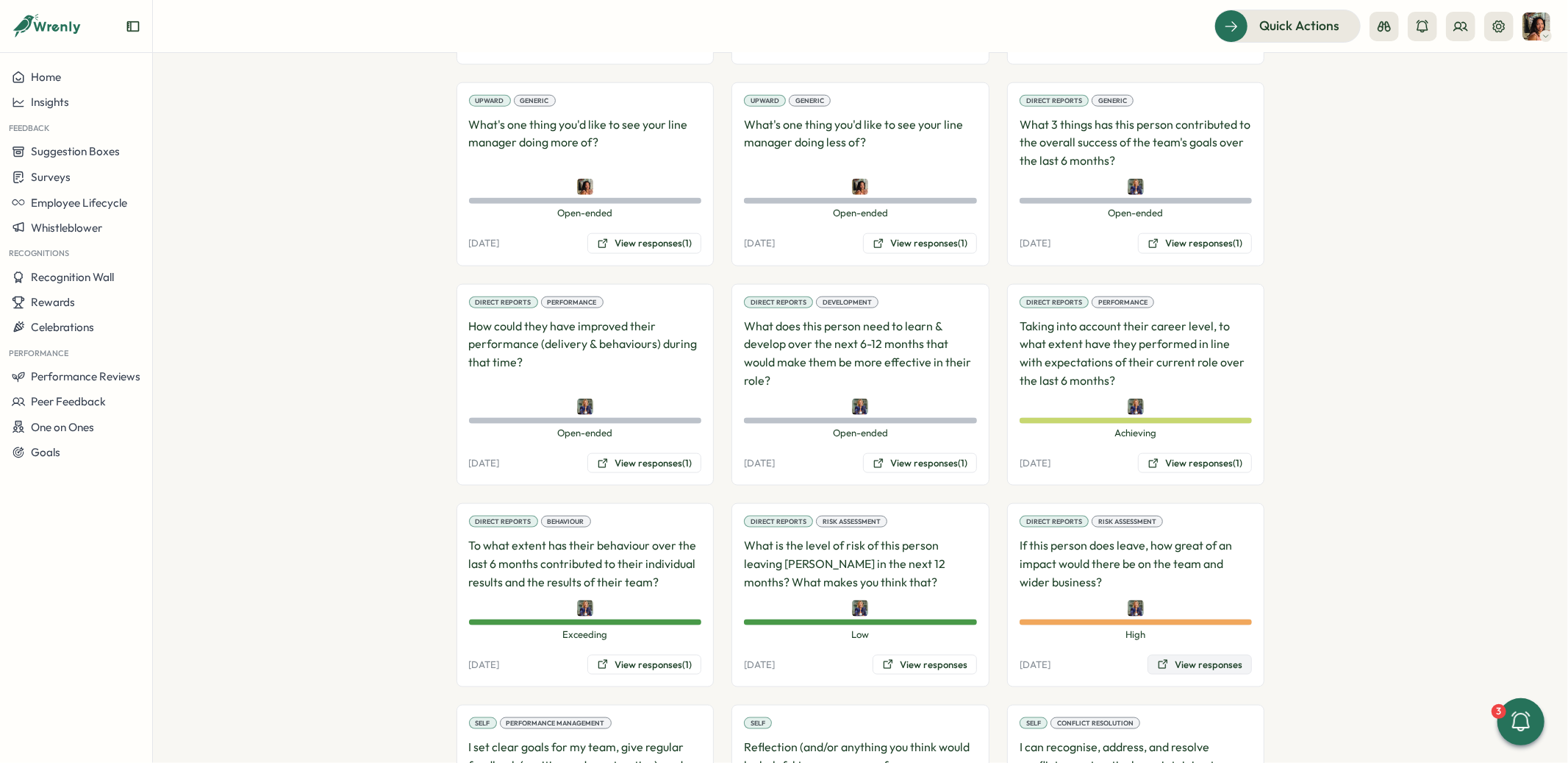
click at [1171, 641] on div "Direct Reports Risk Assessment If this person does leave, how great of an impac…" at bounding box center [1136, 594] width 258 height 184
click at [1174, 655] on button "View responses" at bounding box center [1200, 665] width 105 height 21
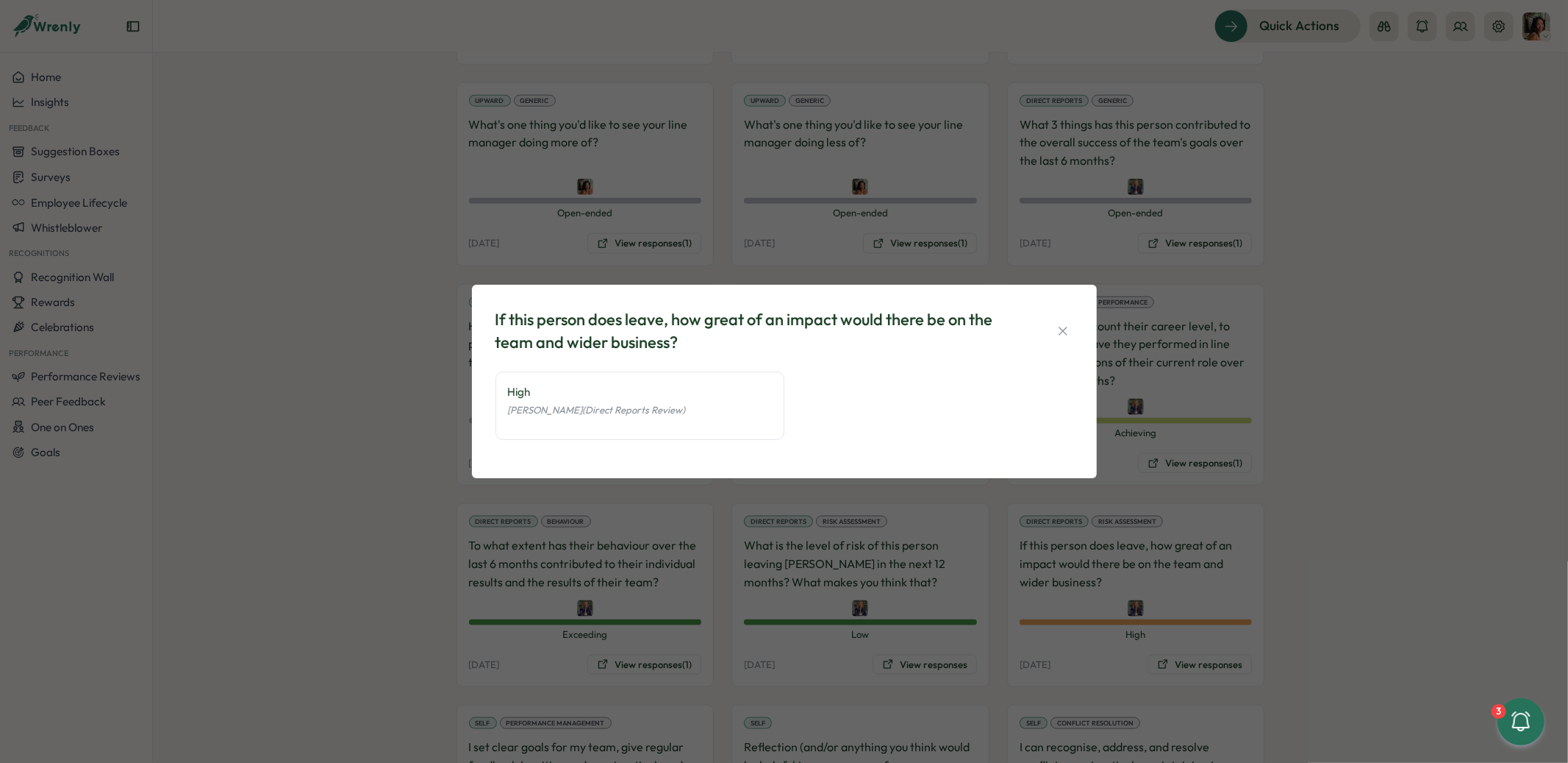
click at [1280, 599] on div "If this person does leave, how great of an impact would there be on the team an…" at bounding box center [784, 381] width 1568 height 763
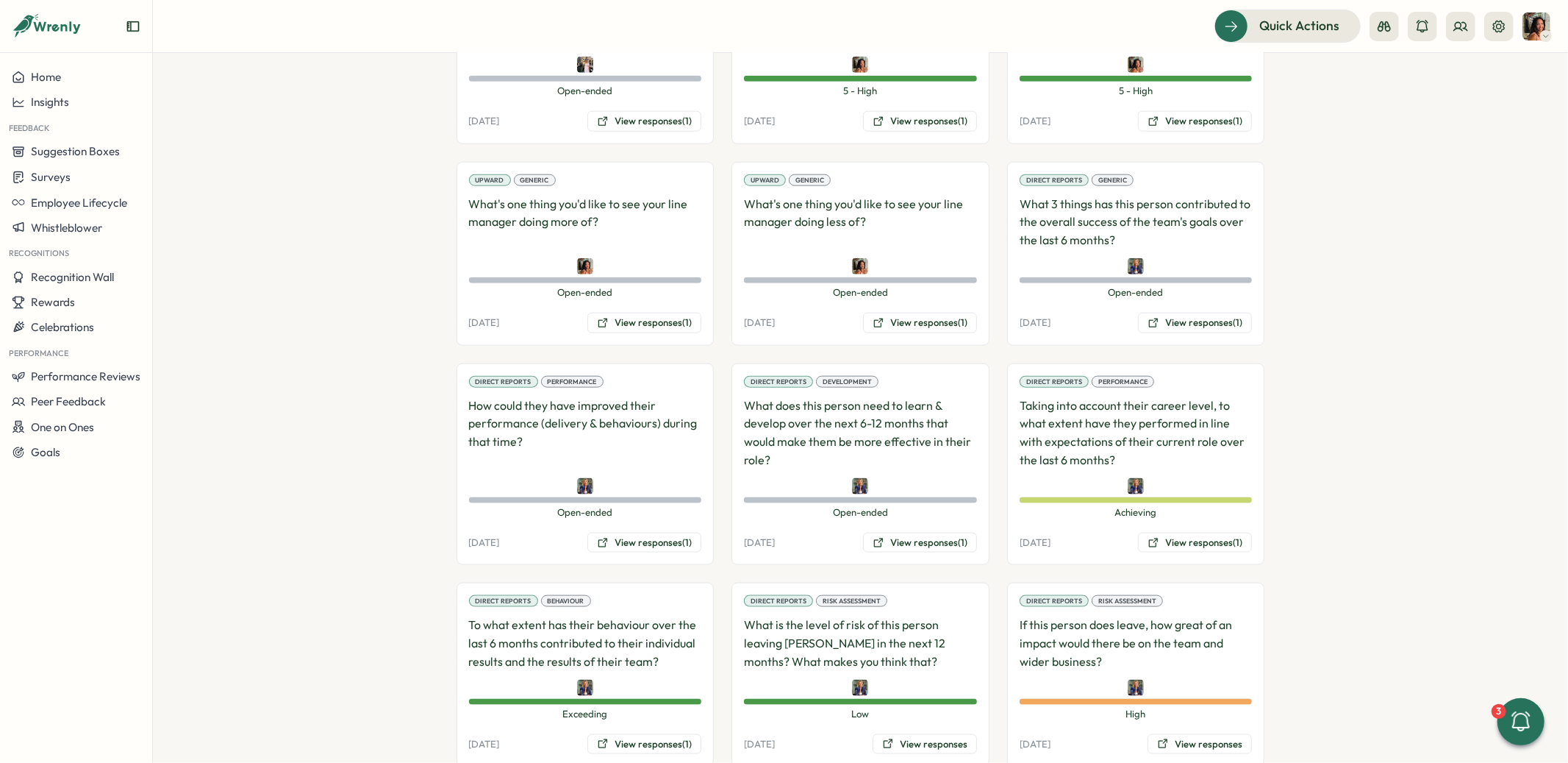
scroll to position [1357, 0]
click at [909, 532] on button "View responses (1)" at bounding box center [920, 542] width 114 height 21
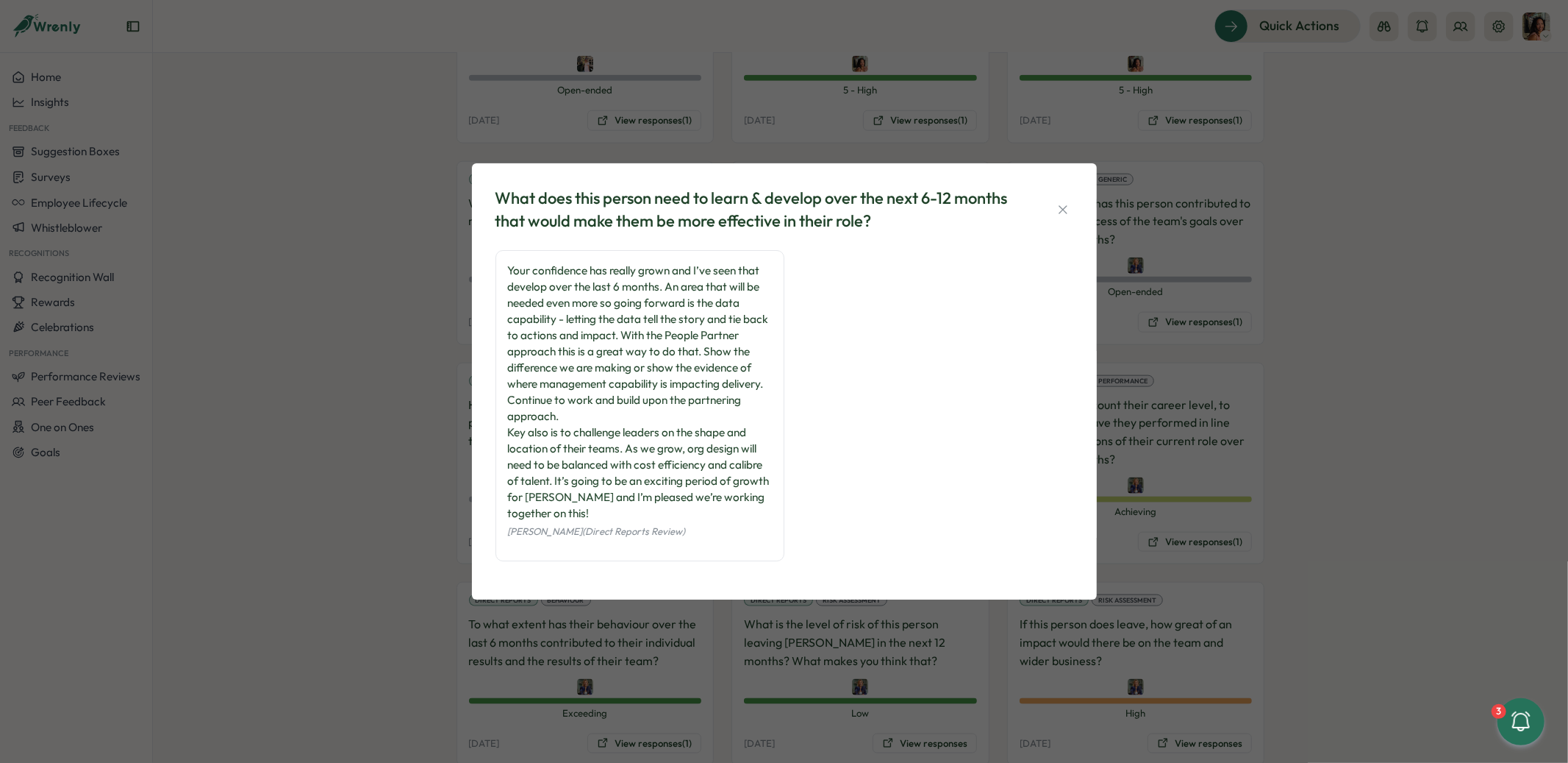
click at [399, 498] on div "What does this person need to learn & develop over the next 6-12 months that wo…" at bounding box center [784, 381] width 1568 height 763
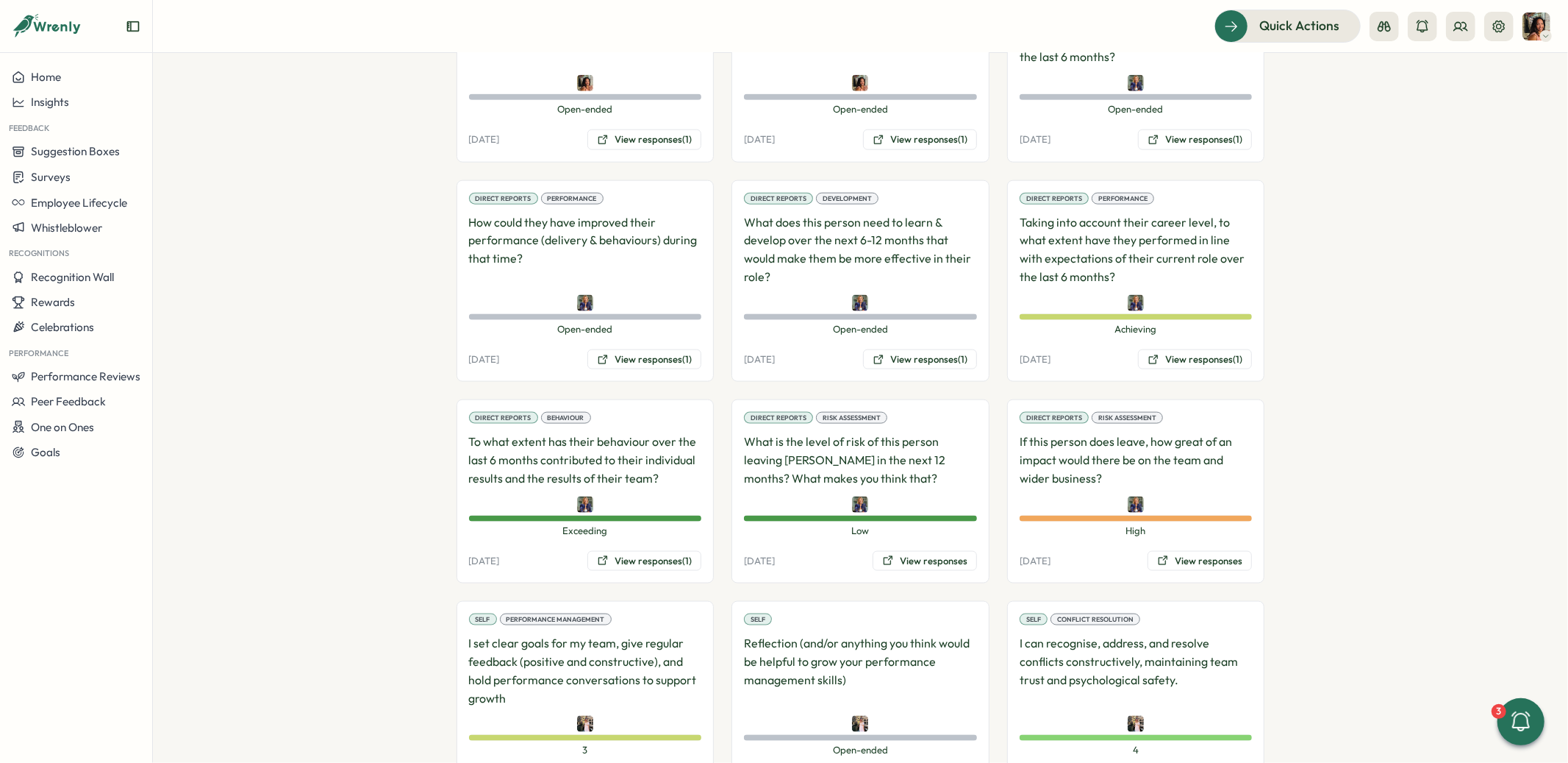
scroll to position [1535, 0]
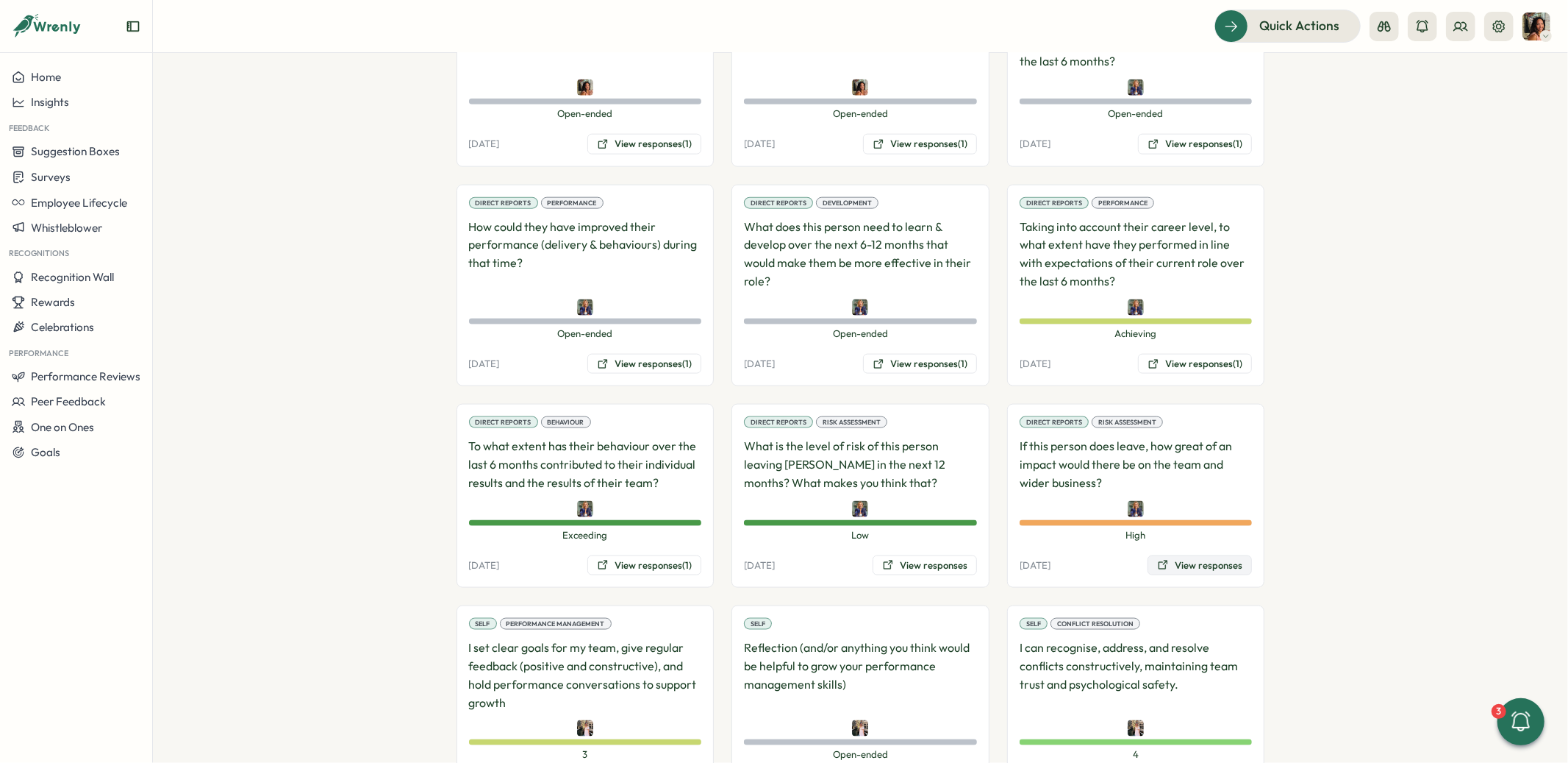
click at [1179, 555] on button "View responses" at bounding box center [1200, 565] width 105 height 21
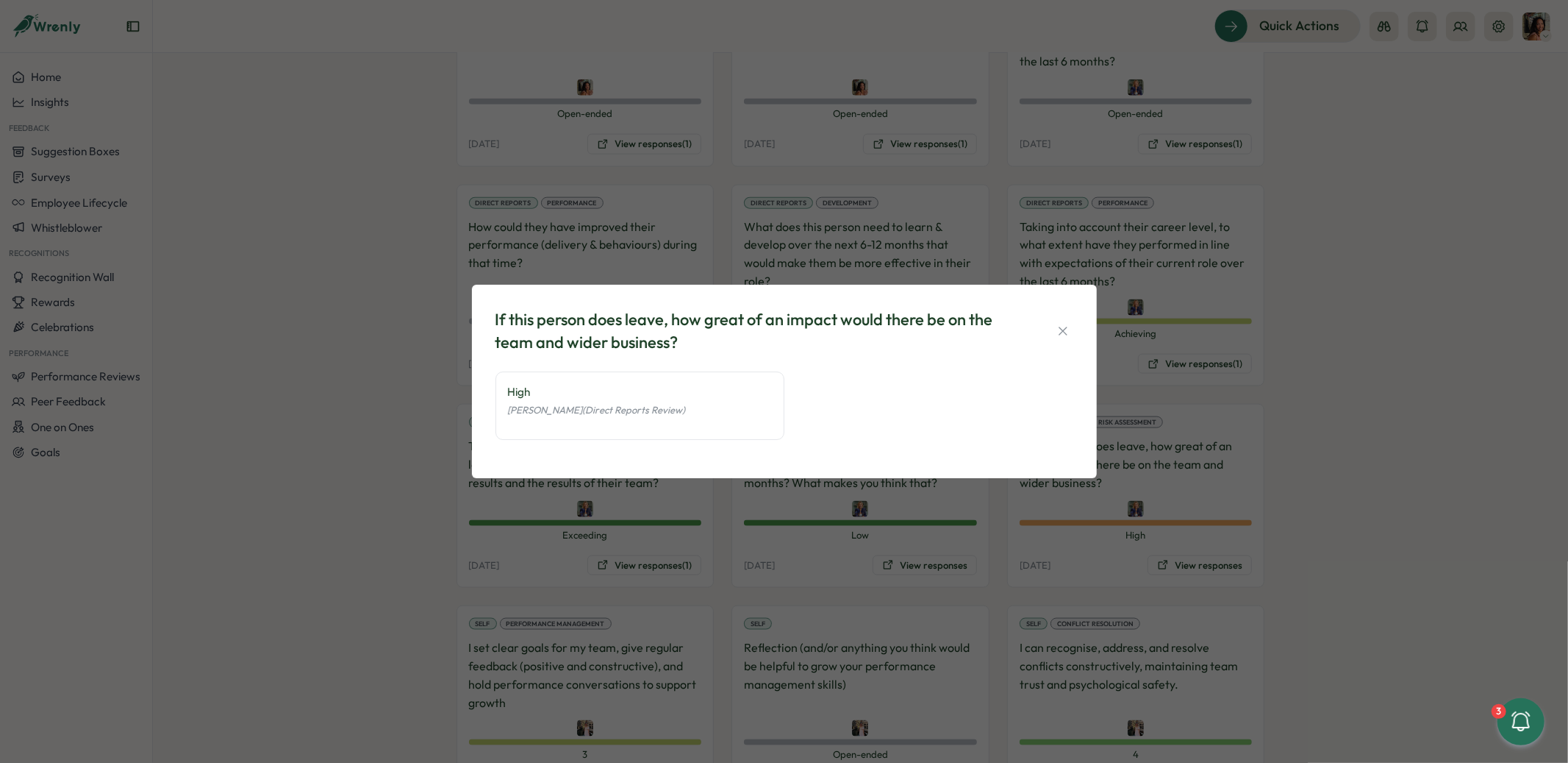
drag, startPoint x: 231, startPoint y: 434, endPoint x: 268, endPoint y: 433, distance: 37.0
click at [231, 434] on div "If this person does leave, how great of an impact would there be on the team an…" at bounding box center [784, 381] width 1568 height 763
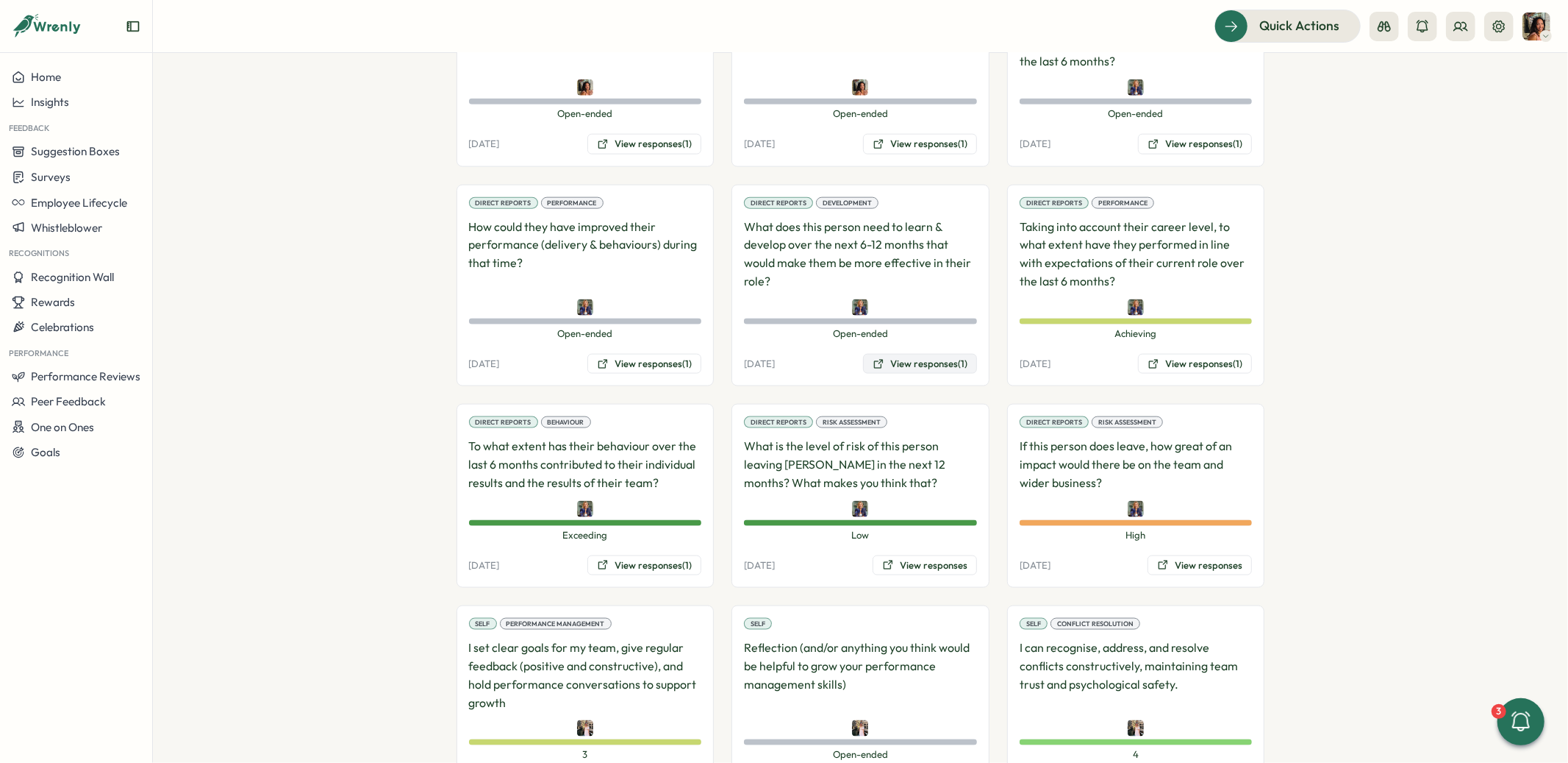
click at [904, 354] on button "View responses (1)" at bounding box center [920, 364] width 114 height 21
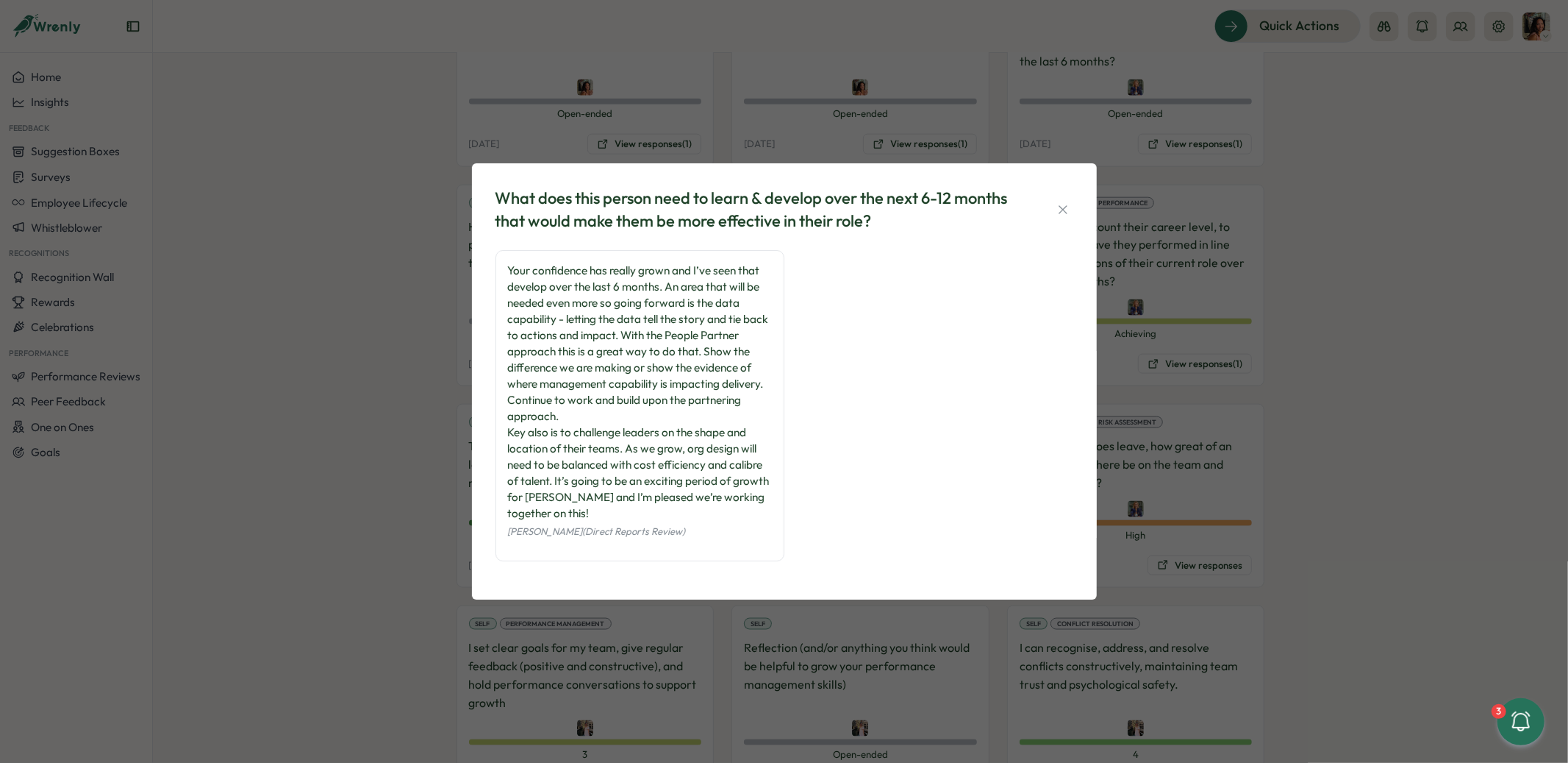
click at [421, 311] on div "What does this person need to learn & develop over the next 6-12 months that wo…" at bounding box center [784, 381] width 1568 height 763
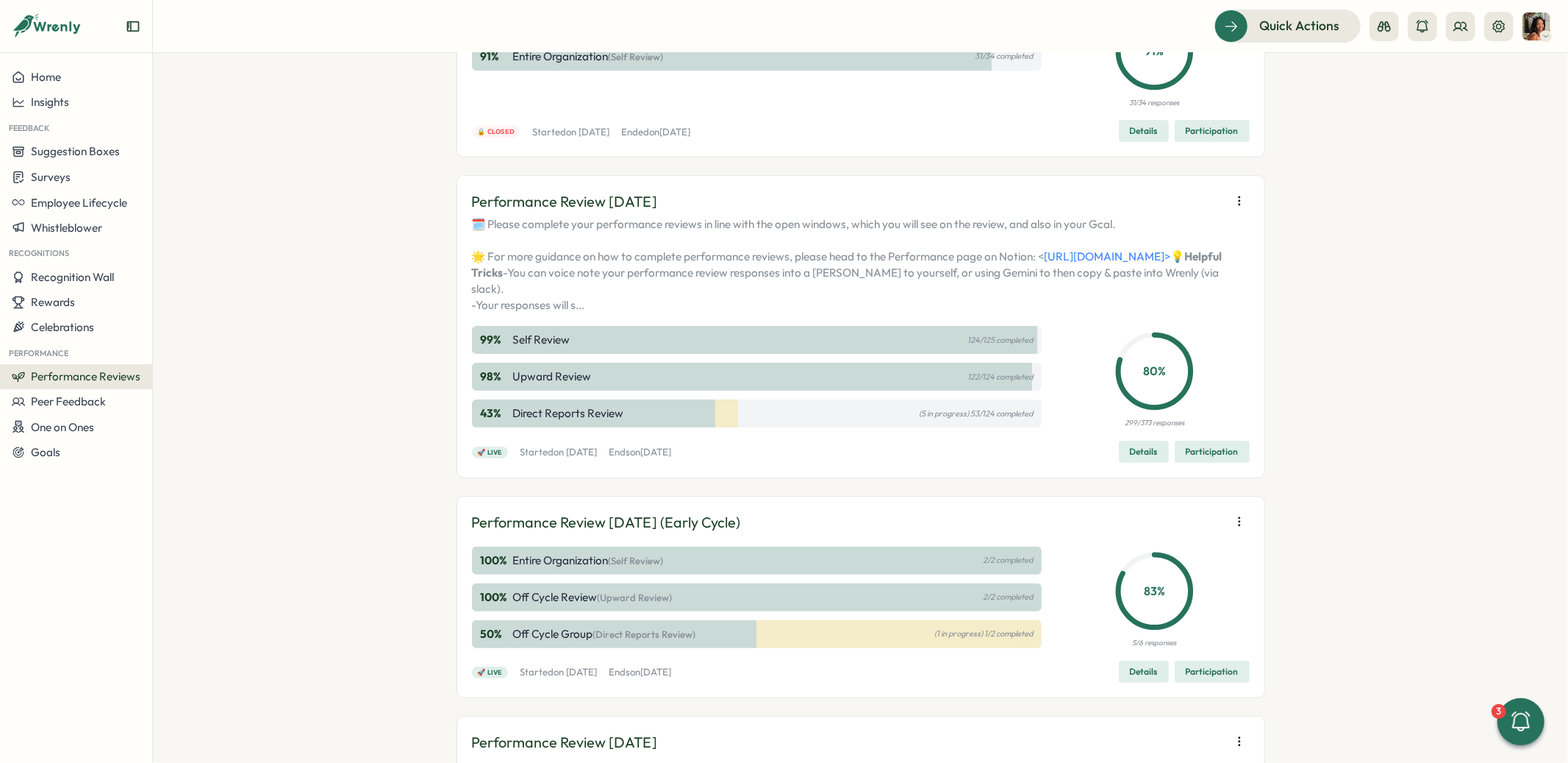
scroll to position [184, 0]
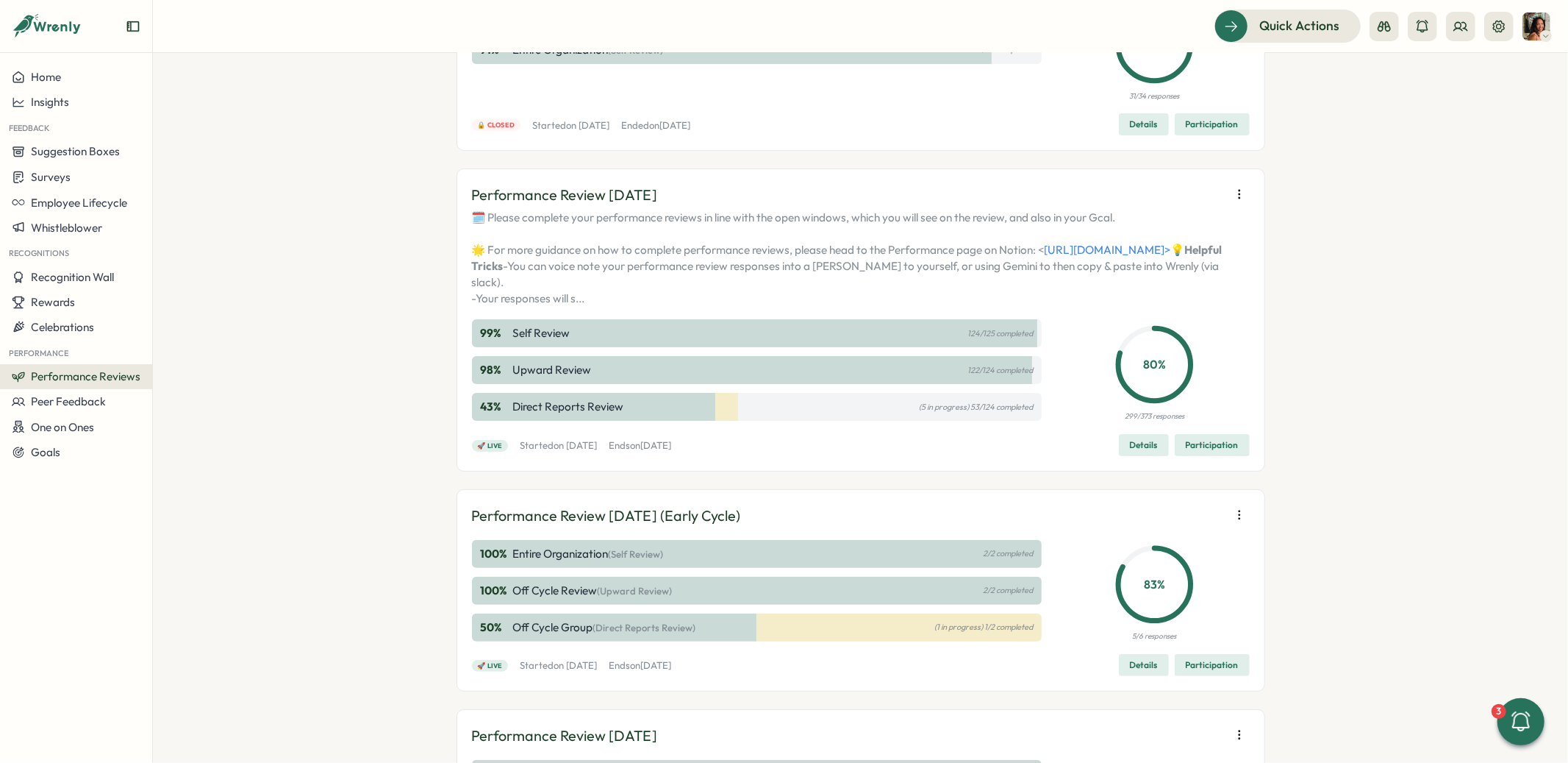
click at [1219, 456] on span "Participation" at bounding box center [1212, 445] width 53 height 21
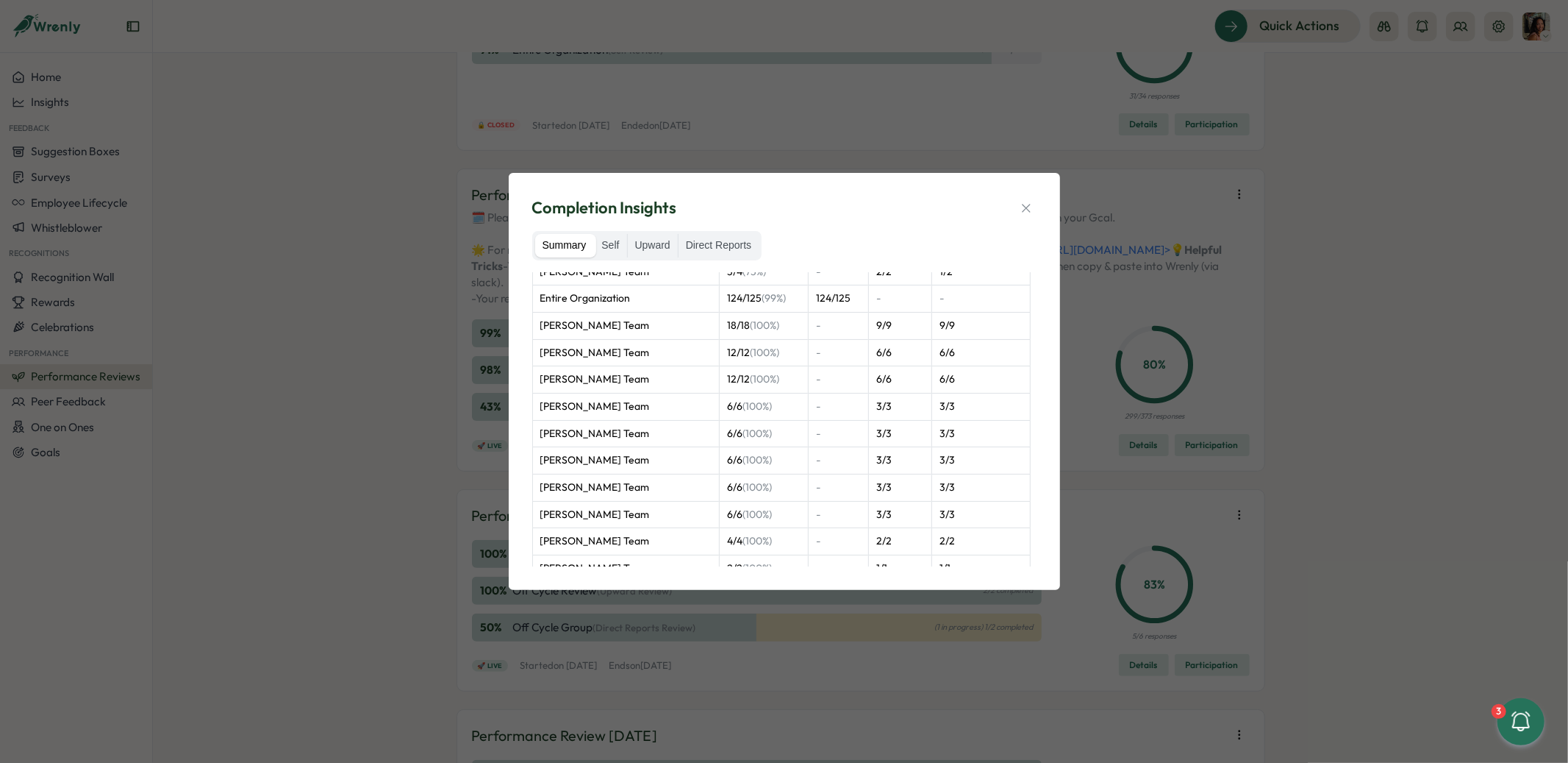
scroll to position [806, 0]
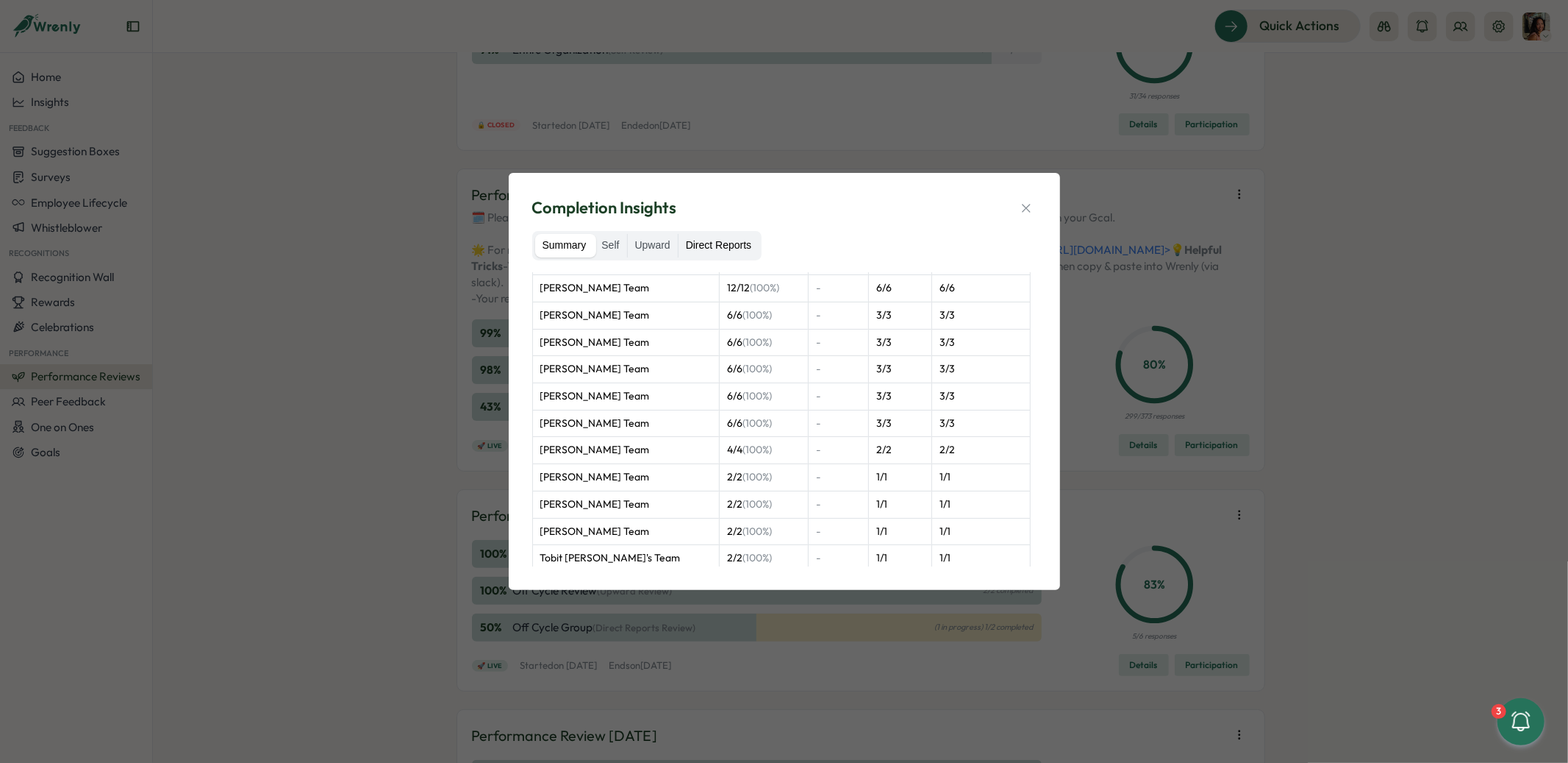
click at [705, 246] on label "Direct Reports" at bounding box center [718, 245] width 80 height 24
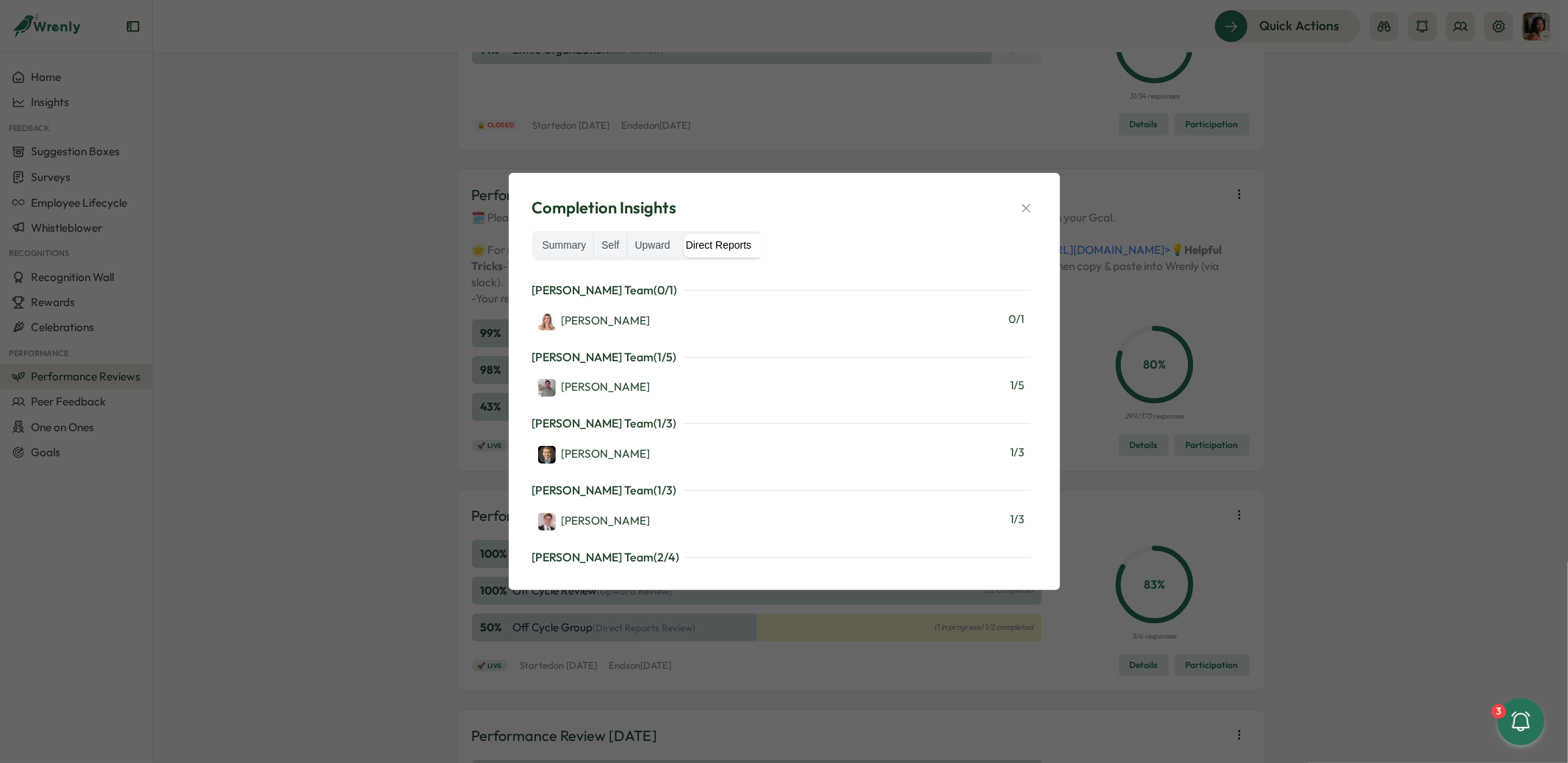
scroll to position [1319, 0]
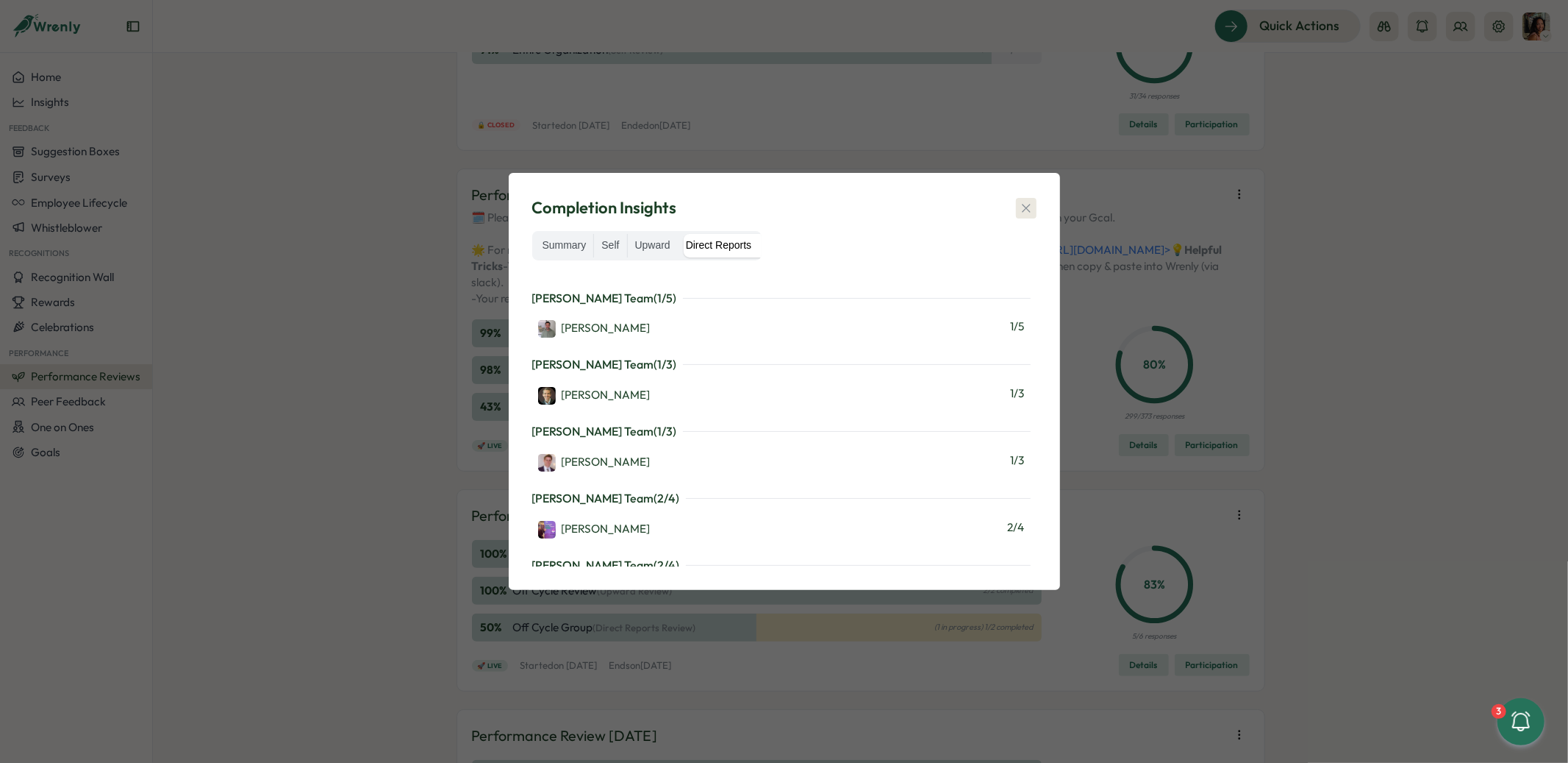
click at [1027, 203] on icon "button" at bounding box center [1026, 208] width 15 height 15
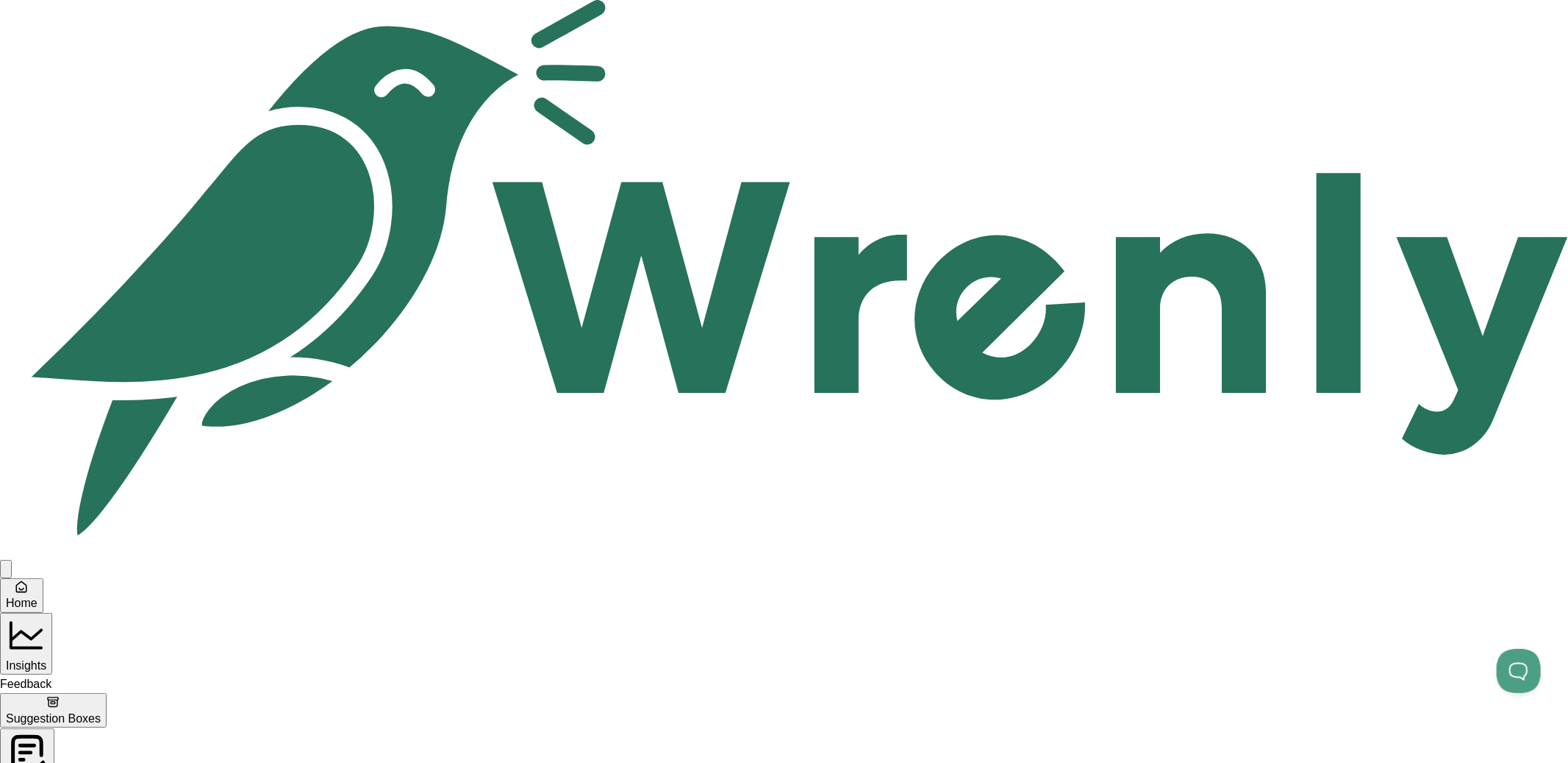
scroll to position [127, 0]
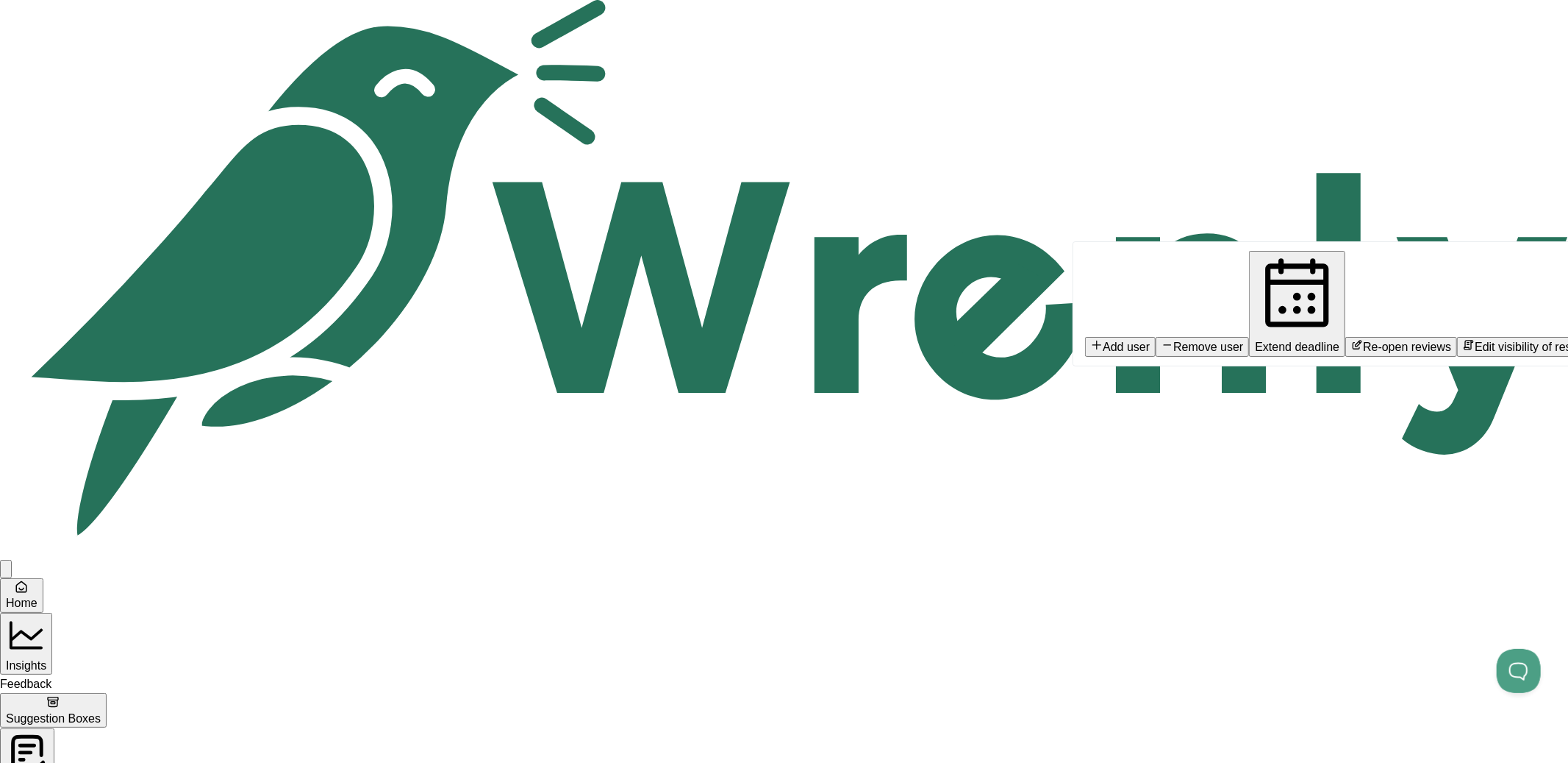
click at [1255, 341] on span "Extend deadline" at bounding box center [1297, 346] width 85 height 13
type input "**********"
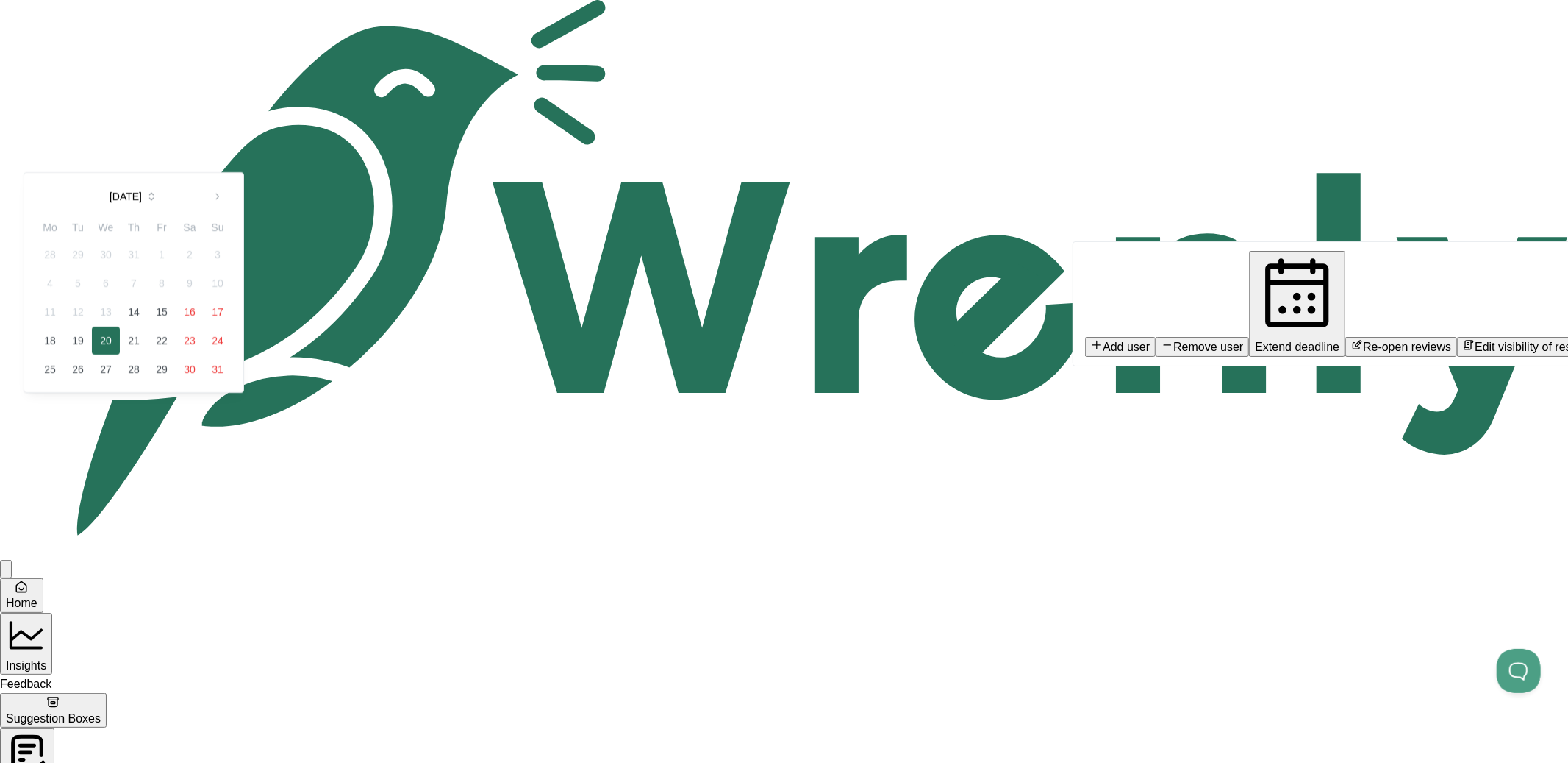
click at [203, 326] on button "16" at bounding box center [189, 312] width 28 height 28
type input "**********"
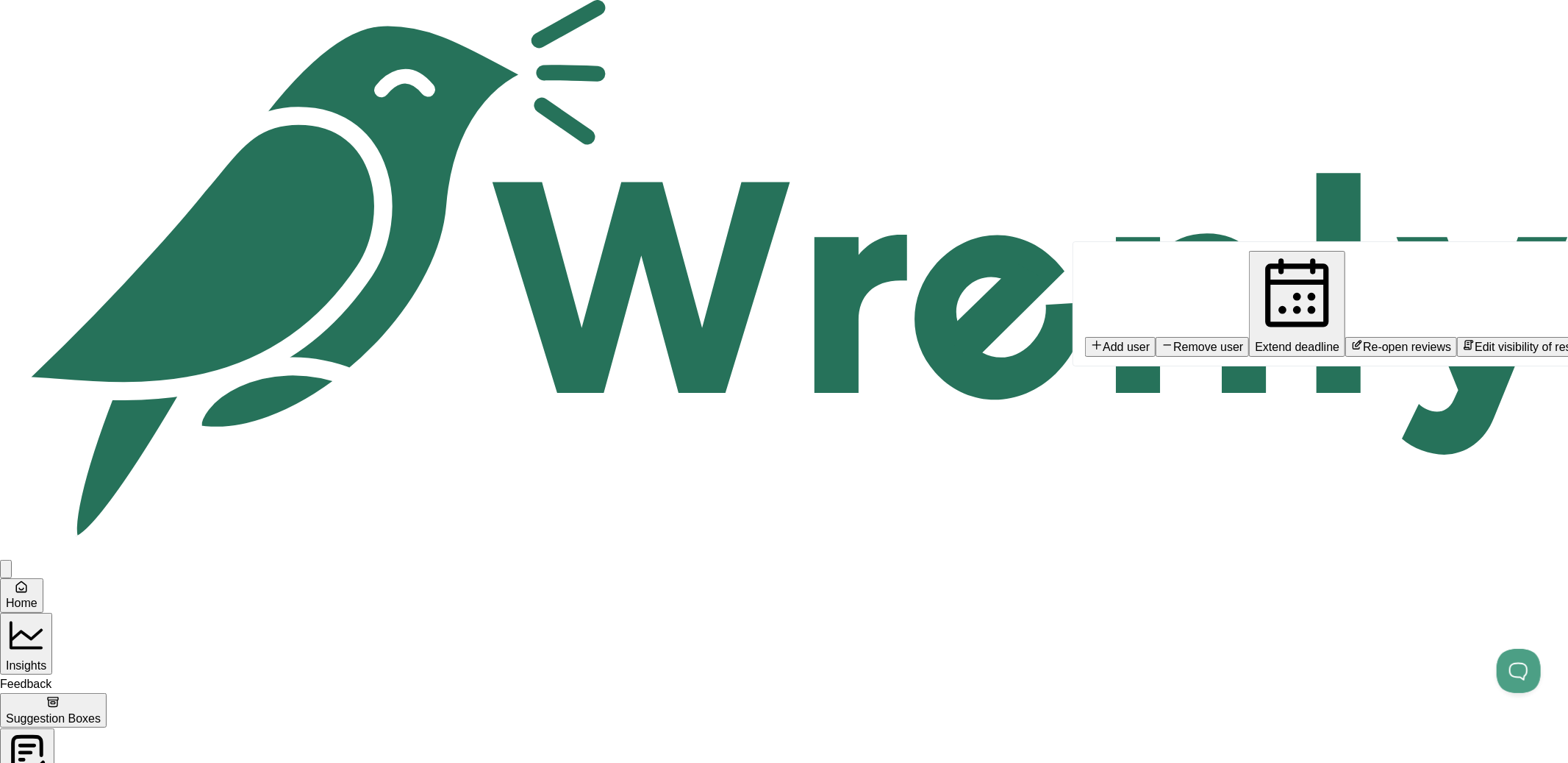
click at [1255, 341] on span "Extend deadline" at bounding box center [1297, 346] width 85 height 13
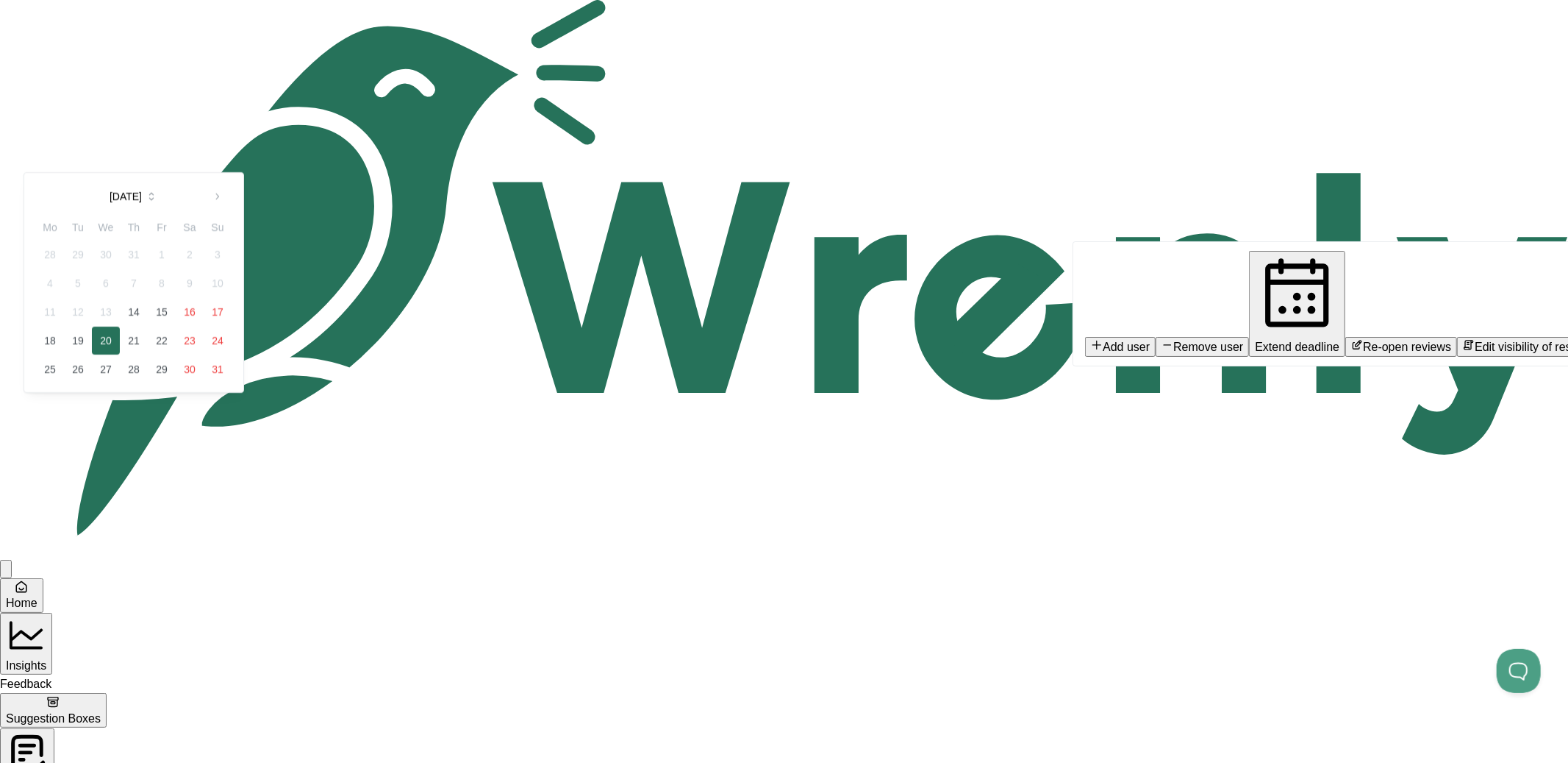
click at [203, 326] on button "16" at bounding box center [189, 312] width 28 height 28
type input "**********"
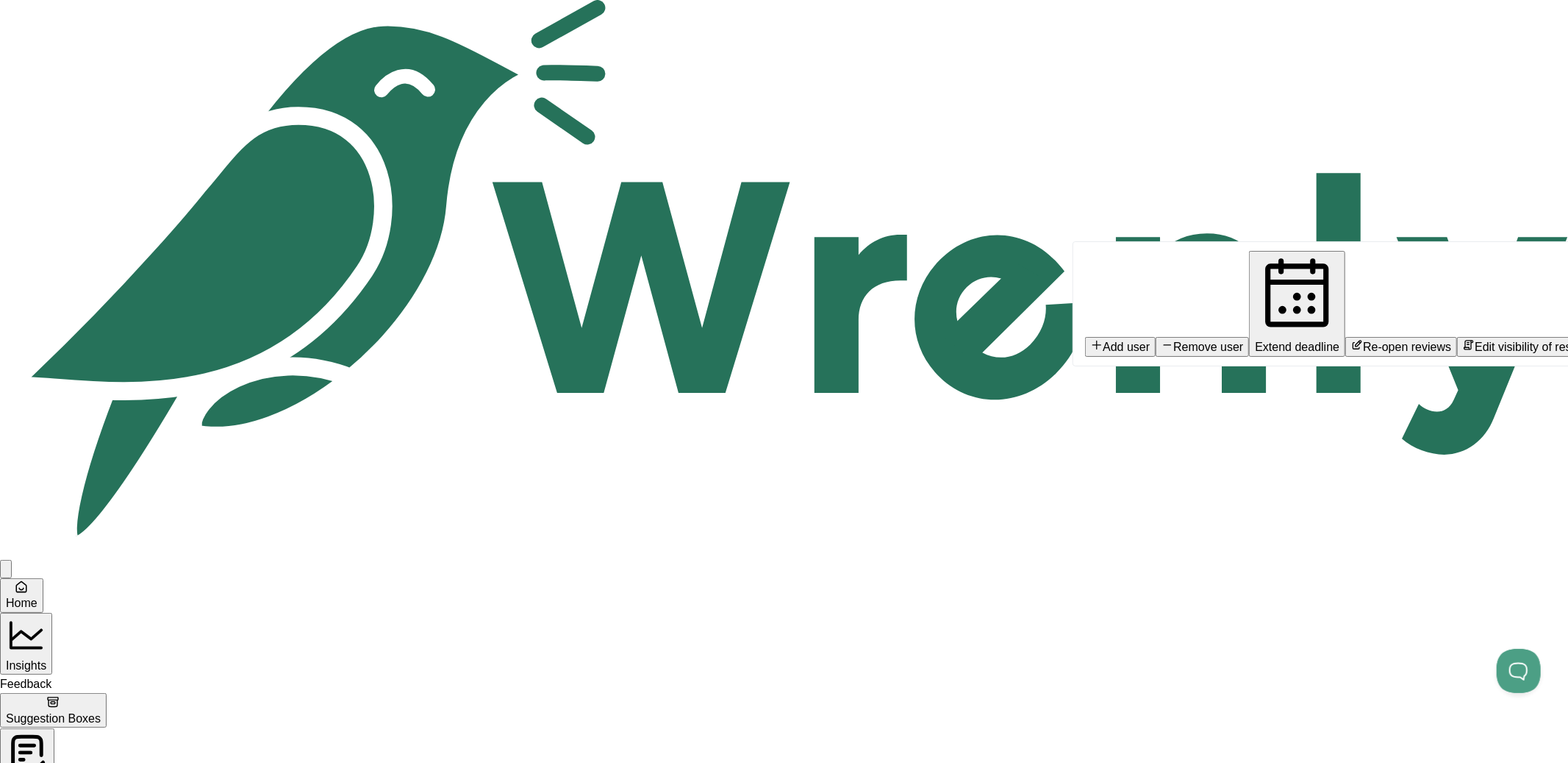
type input "**********"
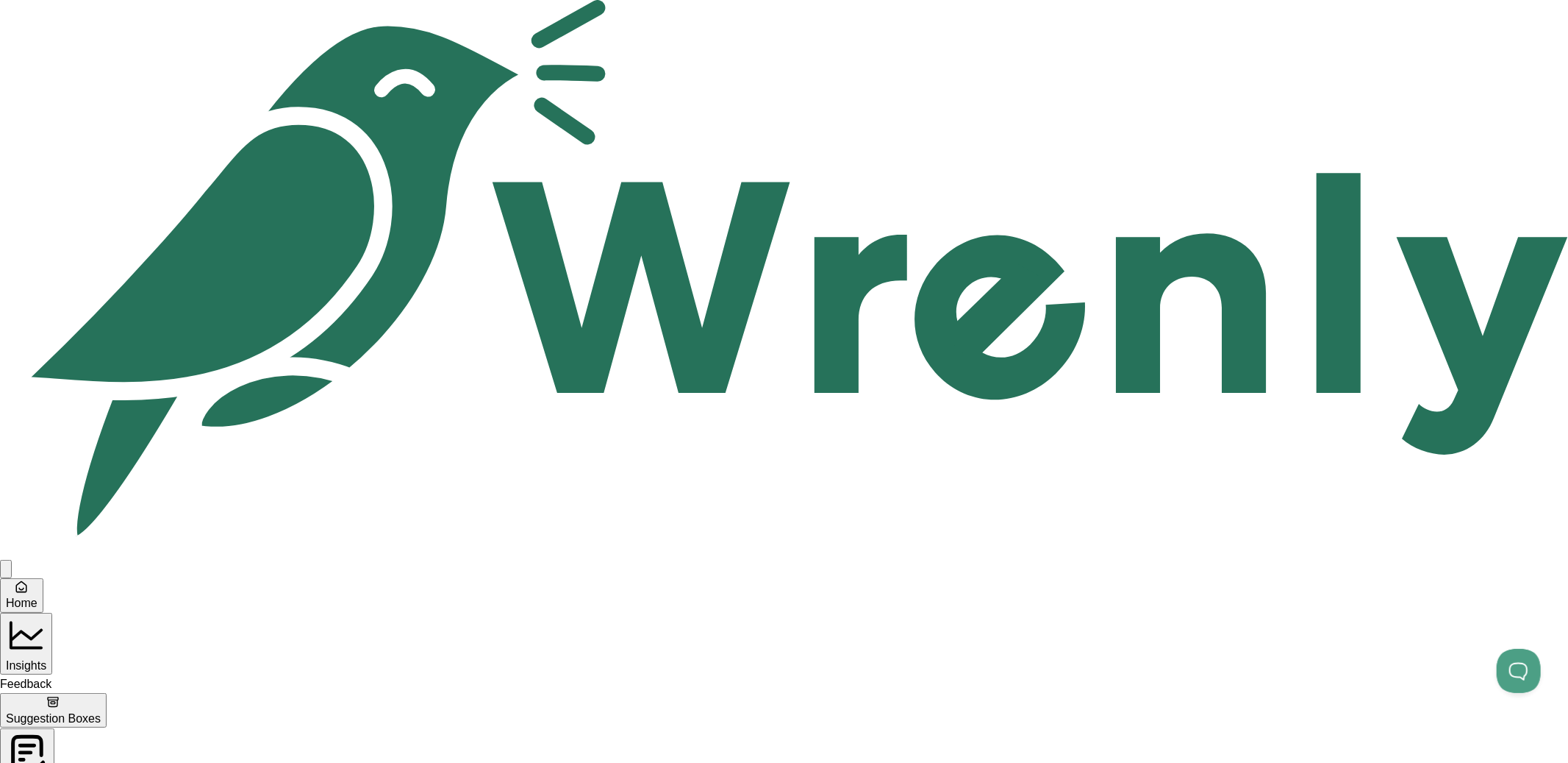
scroll to position [201, 0]
